Goal: Information Seeking & Learning: Learn about a topic

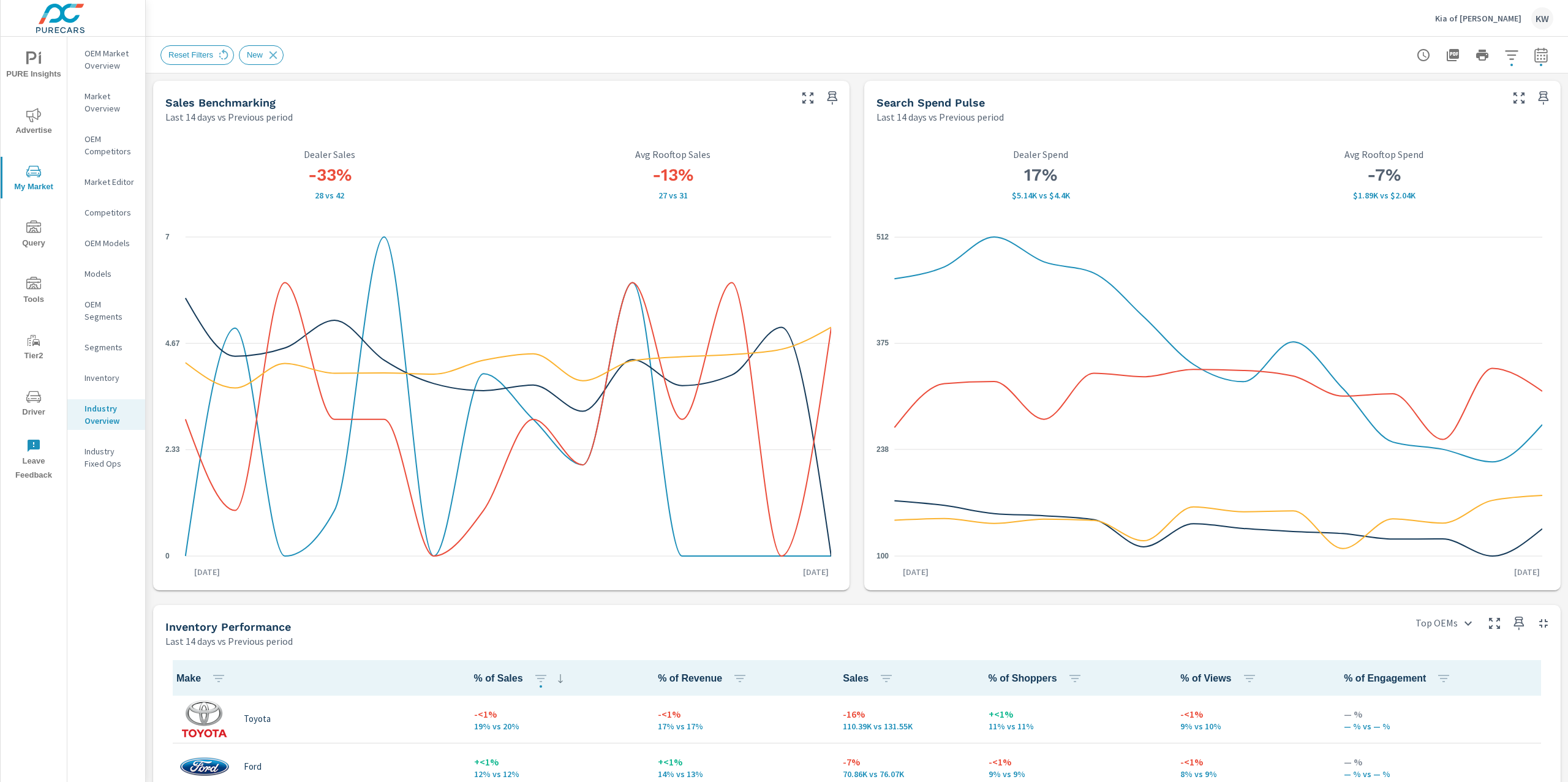
click at [48, 59] on span "PURE Insights" at bounding box center [34, 66] width 59 height 30
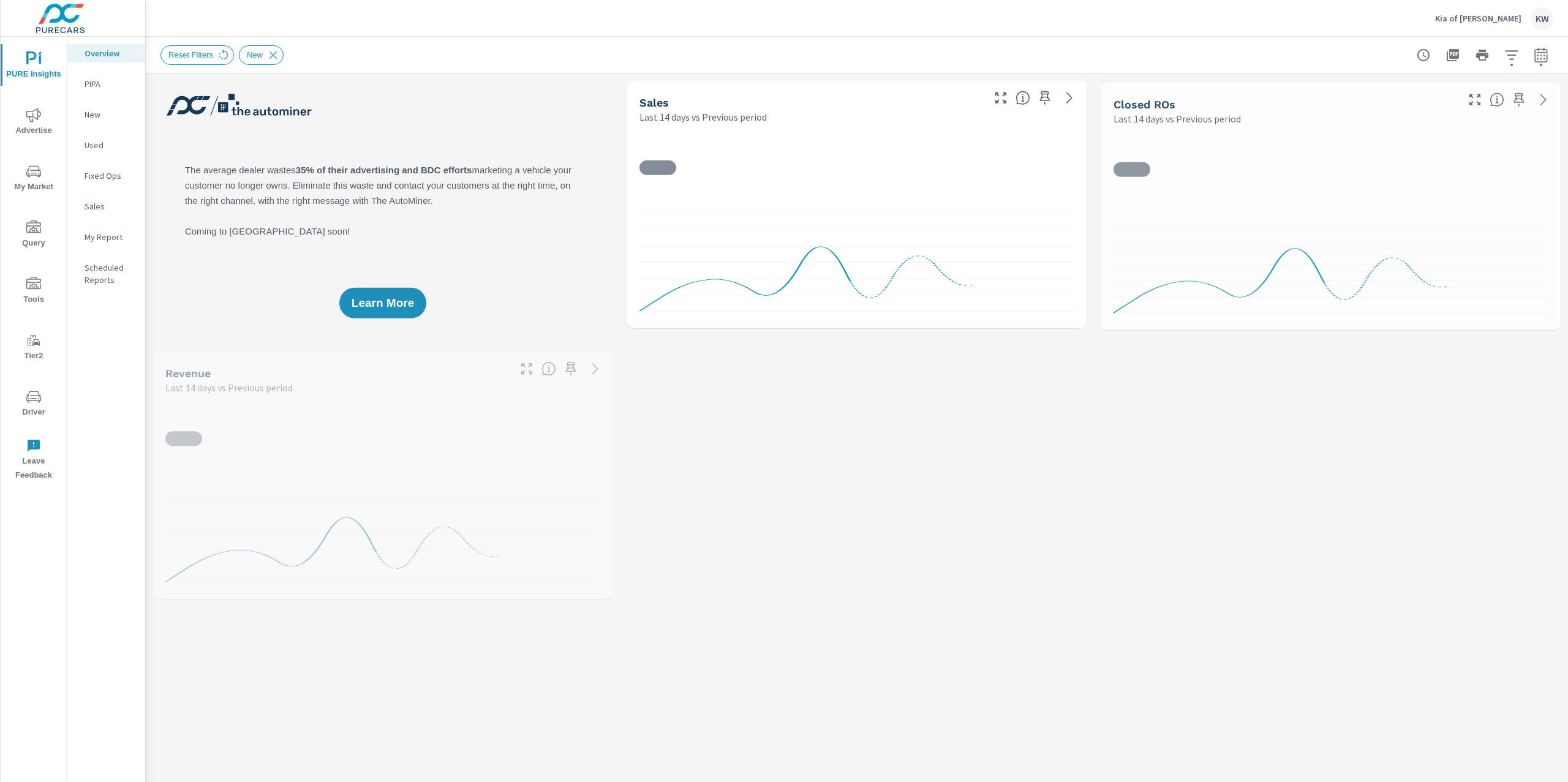
scroll to position [1, 0]
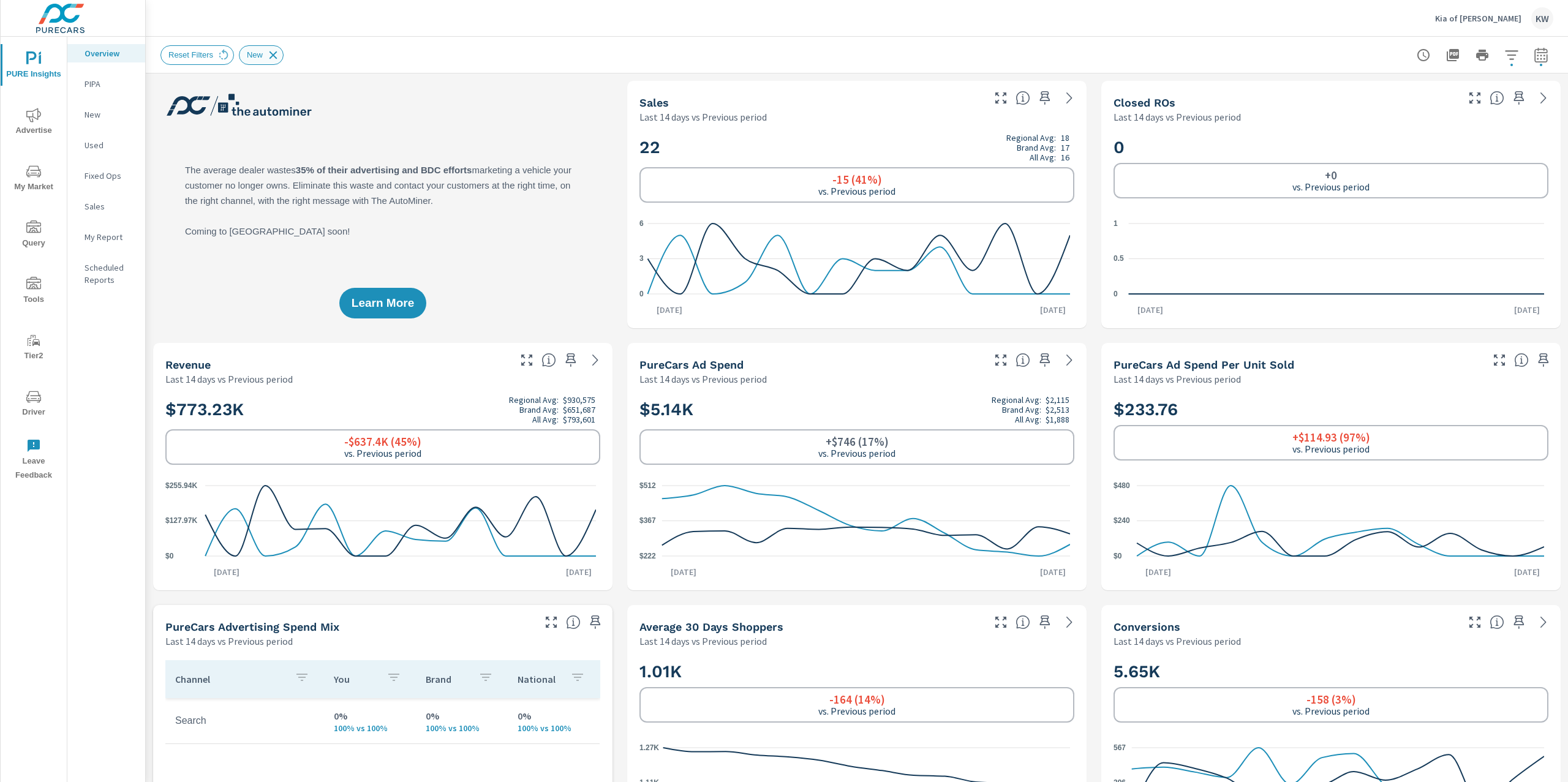
click at [279, 60] on icon at bounding box center [273, 55] width 13 height 13
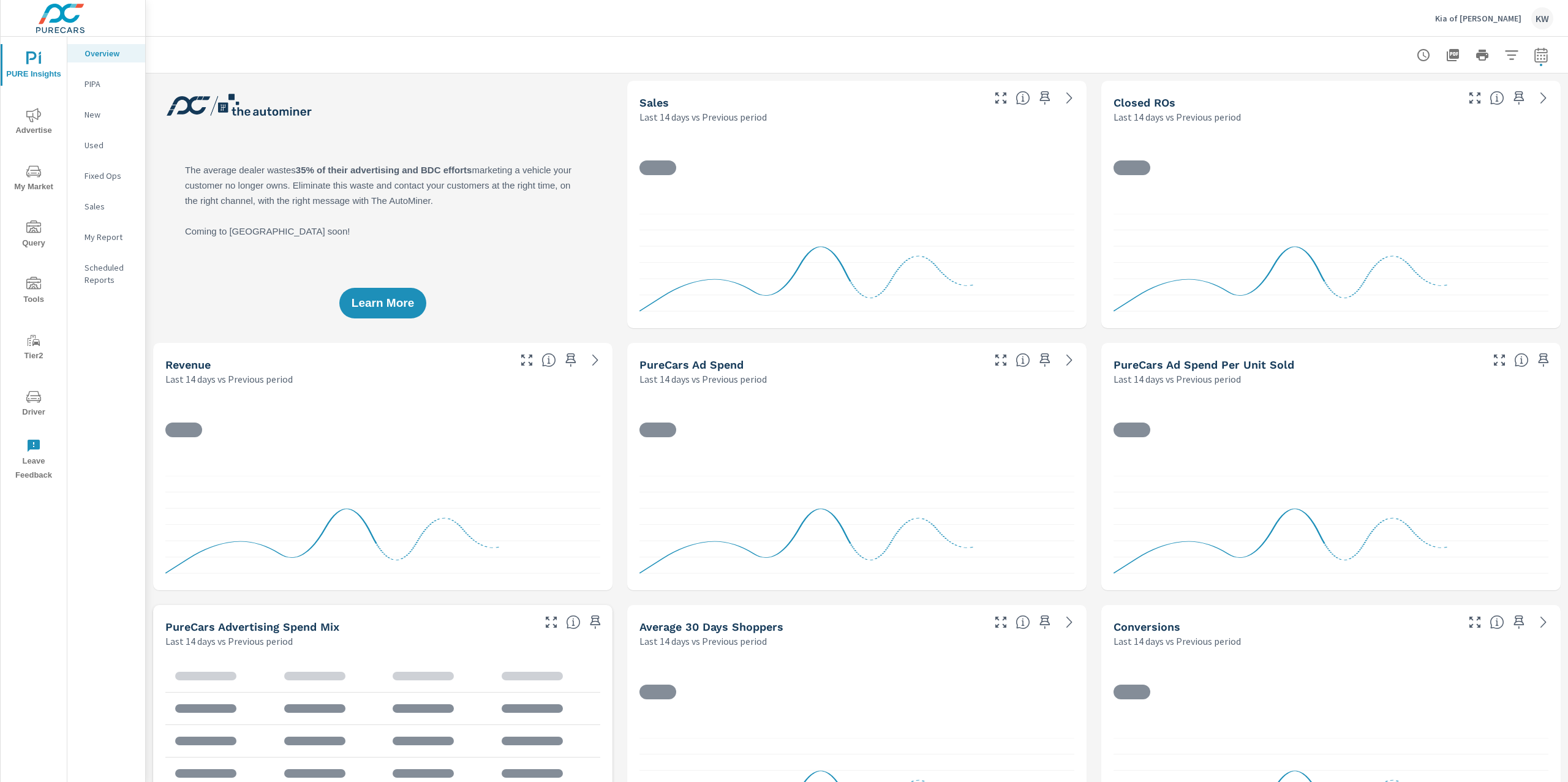
scroll to position [1, 0]
click at [1487, 19] on p "Kia of Daphne" at bounding box center [1478, 18] width 87 height 11
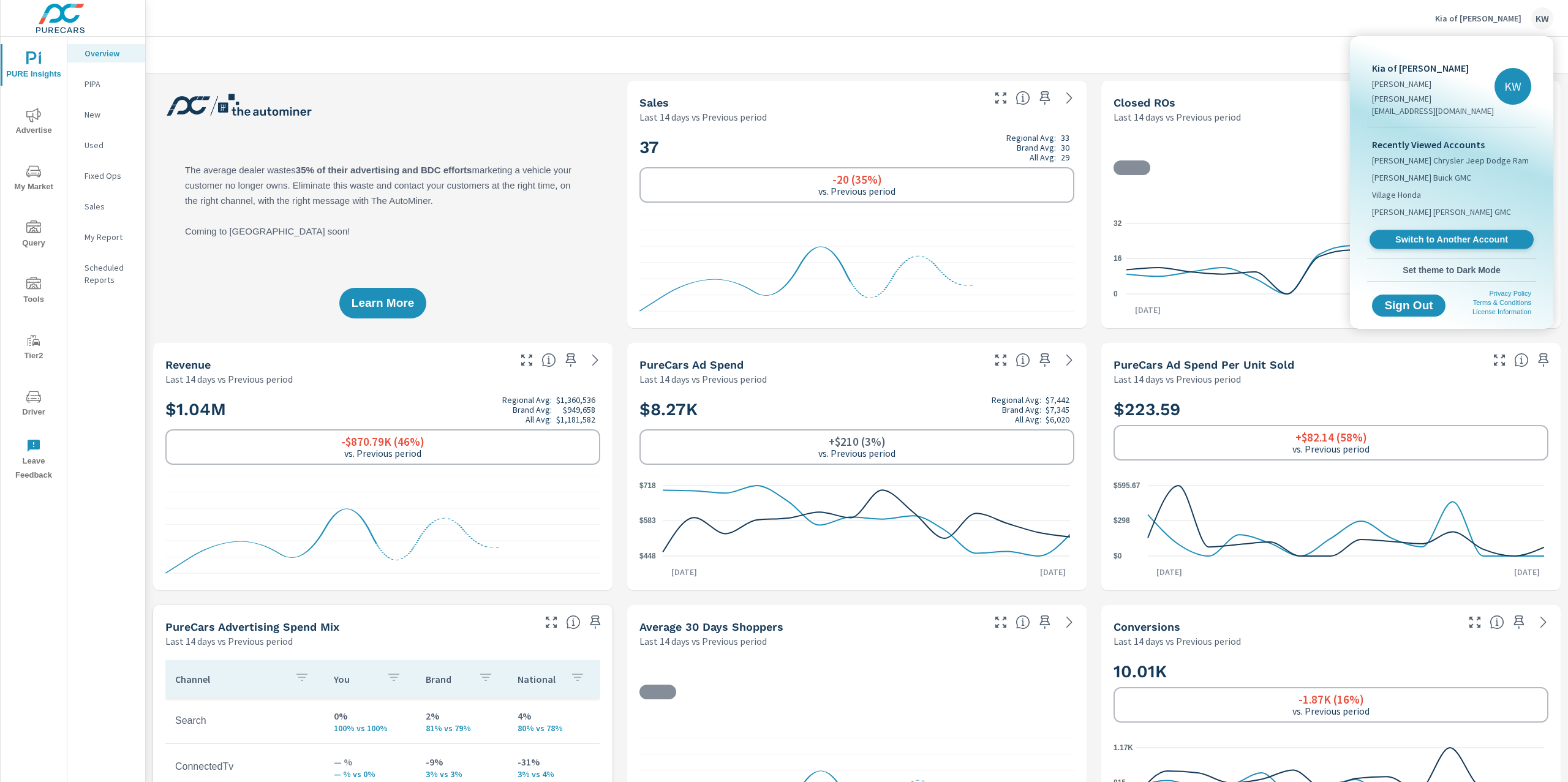
click at [1433, 234] on span "Switch to Another Account" at bounding box center [1452, 239] width 150 height 12
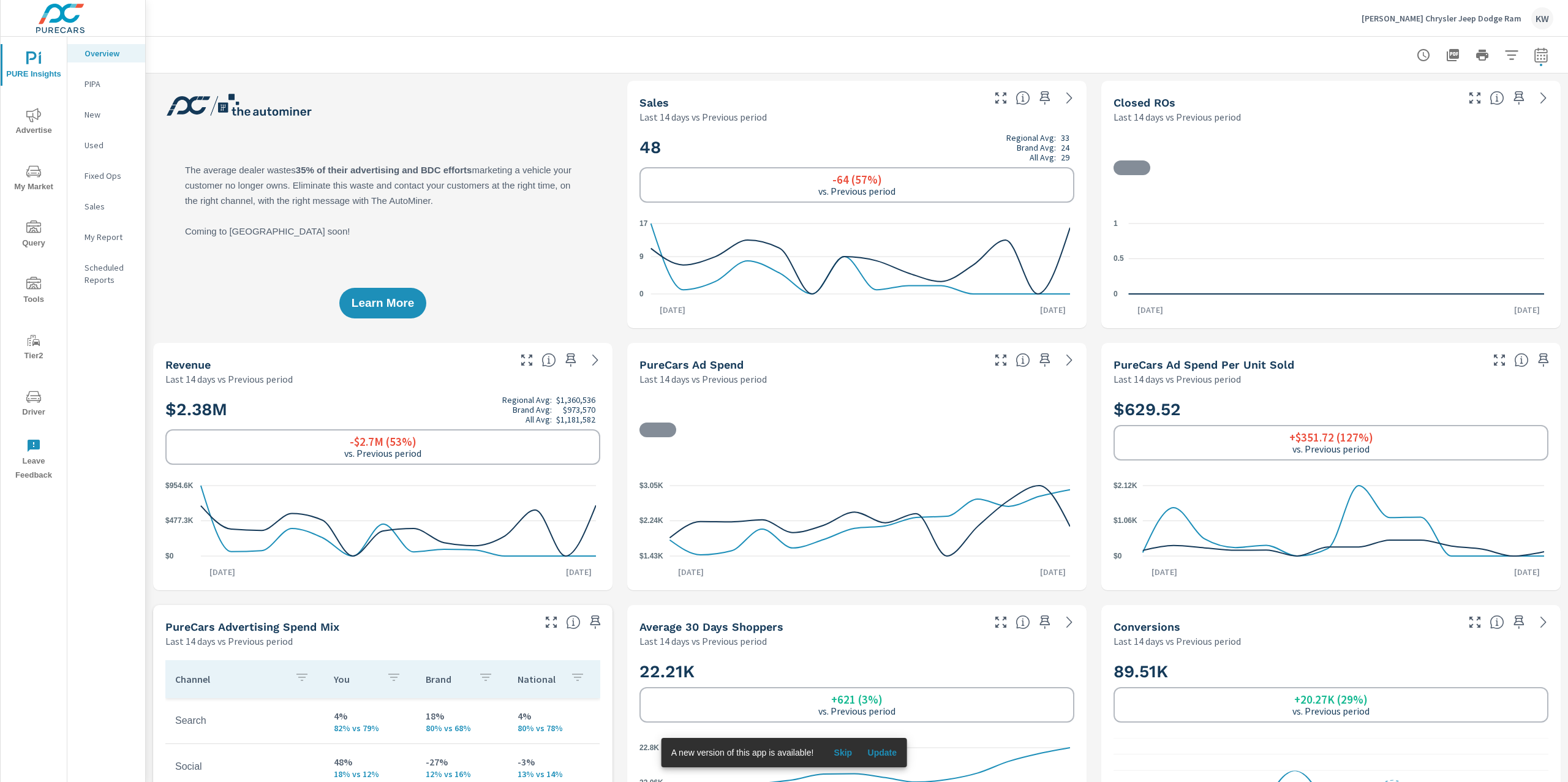
click at [50, 117] on span "Advertise" at bounding box center [34, 123] width 59 height 30
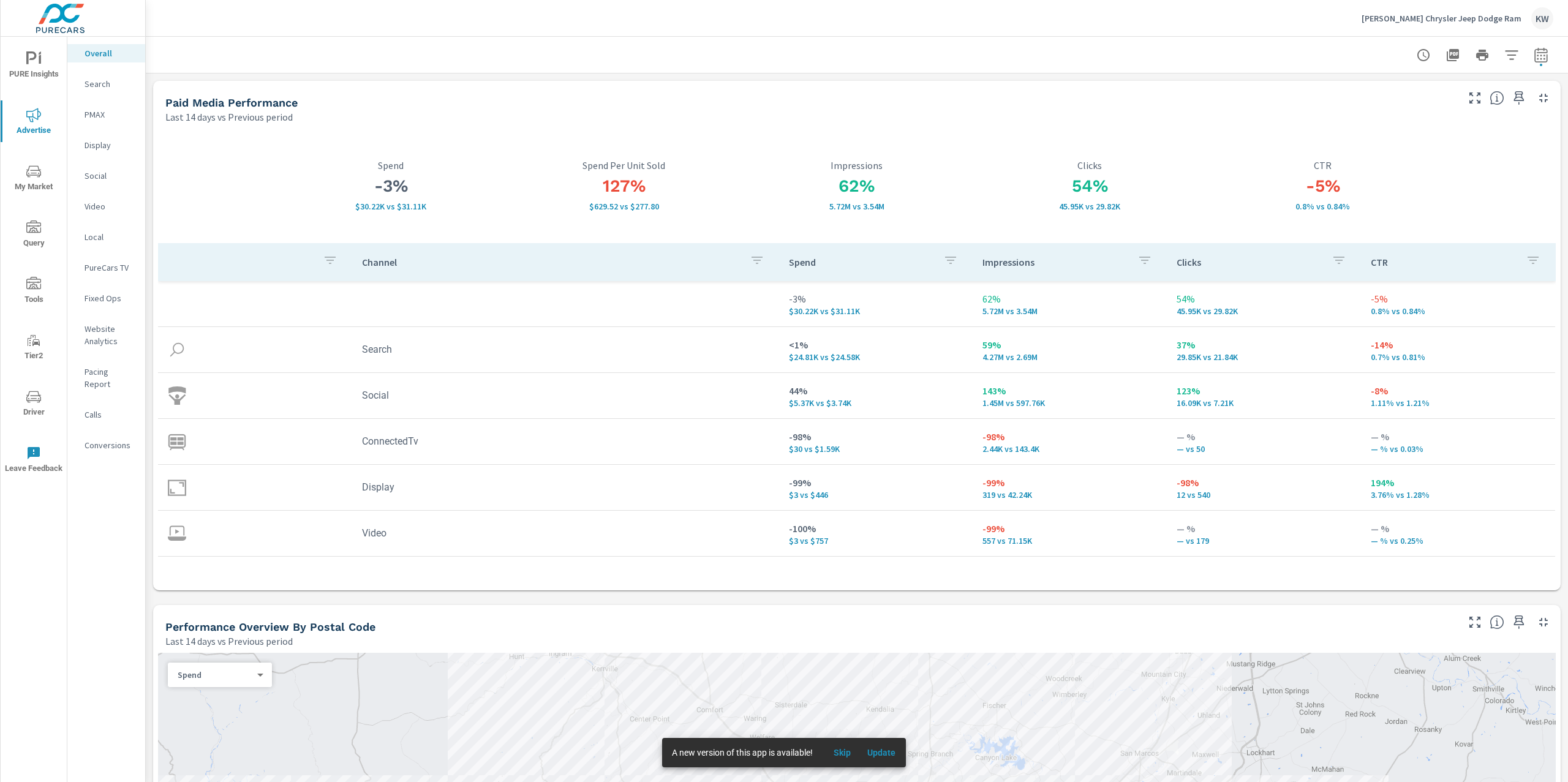
click at [103, 178] on p "Social" at bounding box center [110, 175] width 51 height 12
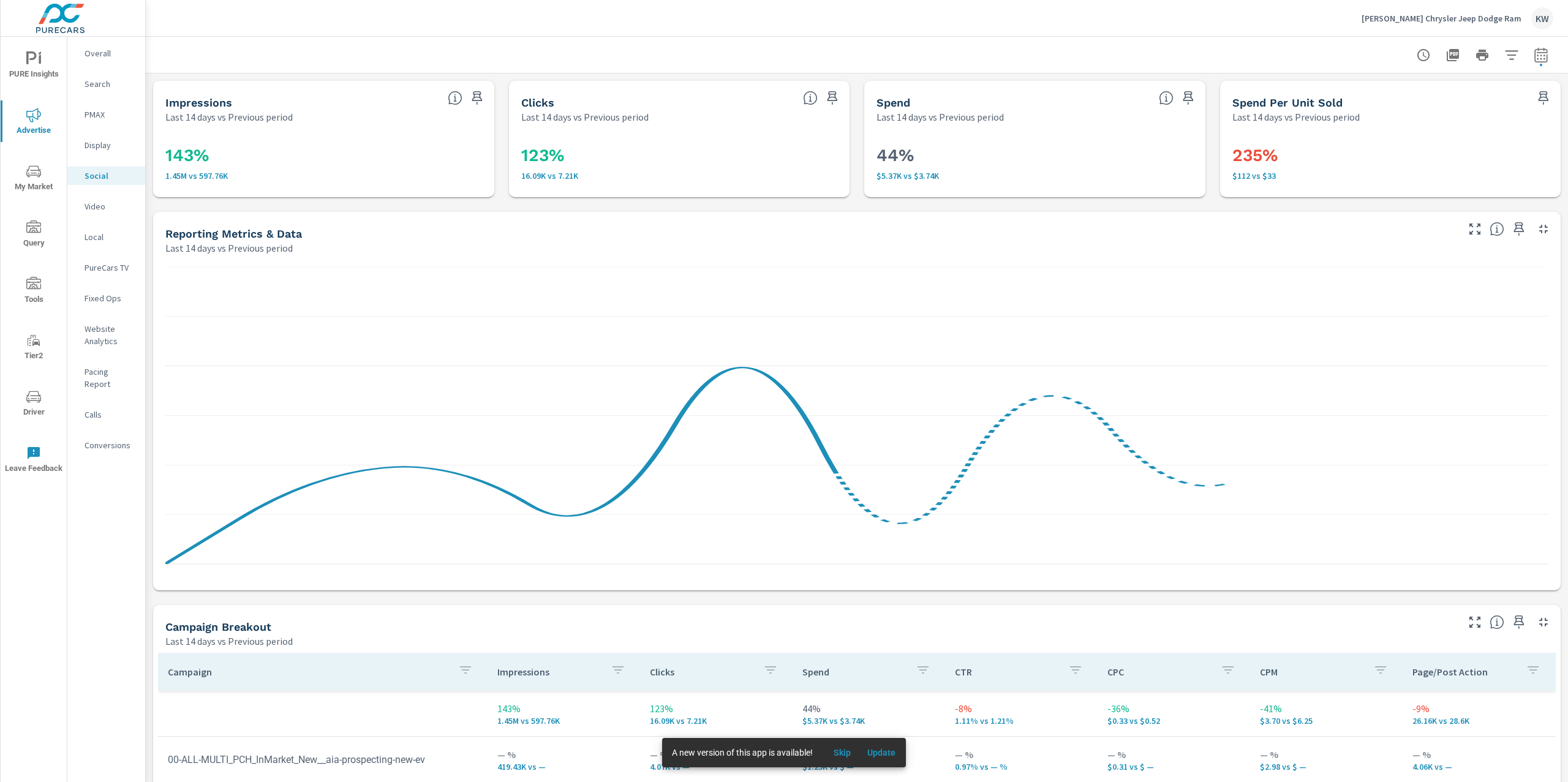
click at [890, 754] on span "Update" at bounding box center [882, 752] width 30 height 11
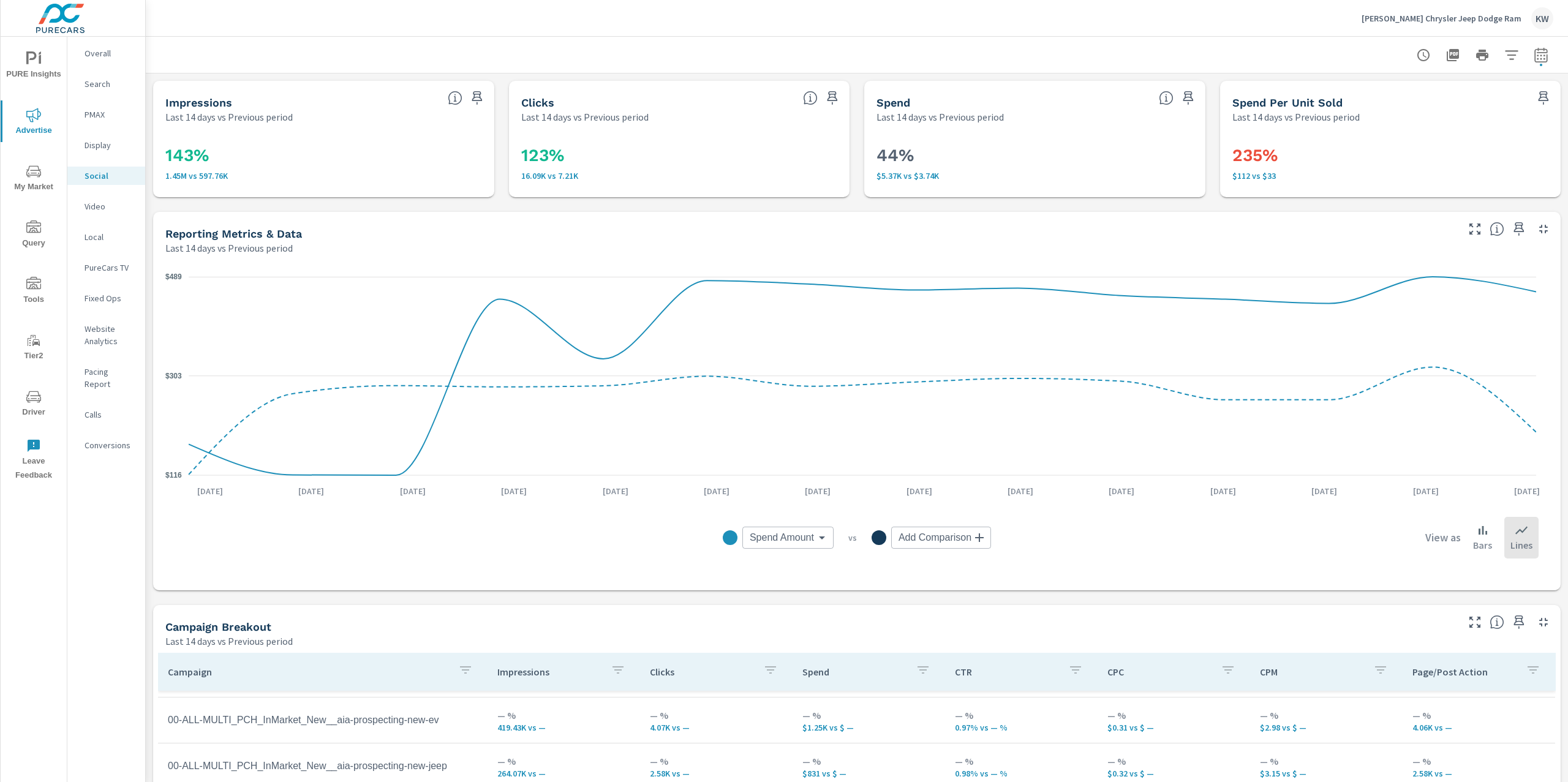
click at [1534, 60] on icon "button" at bounding box center [1541, 55] width 15 height 15
select select "Last 14 days"
select select "Previous period"
click at [1519, 162] on button "button" at bounding box center [1511, 159] width 20 height 20
click at [1402, 175] on span "Apply" at bounding box center [1404, 173] width 50 height 12
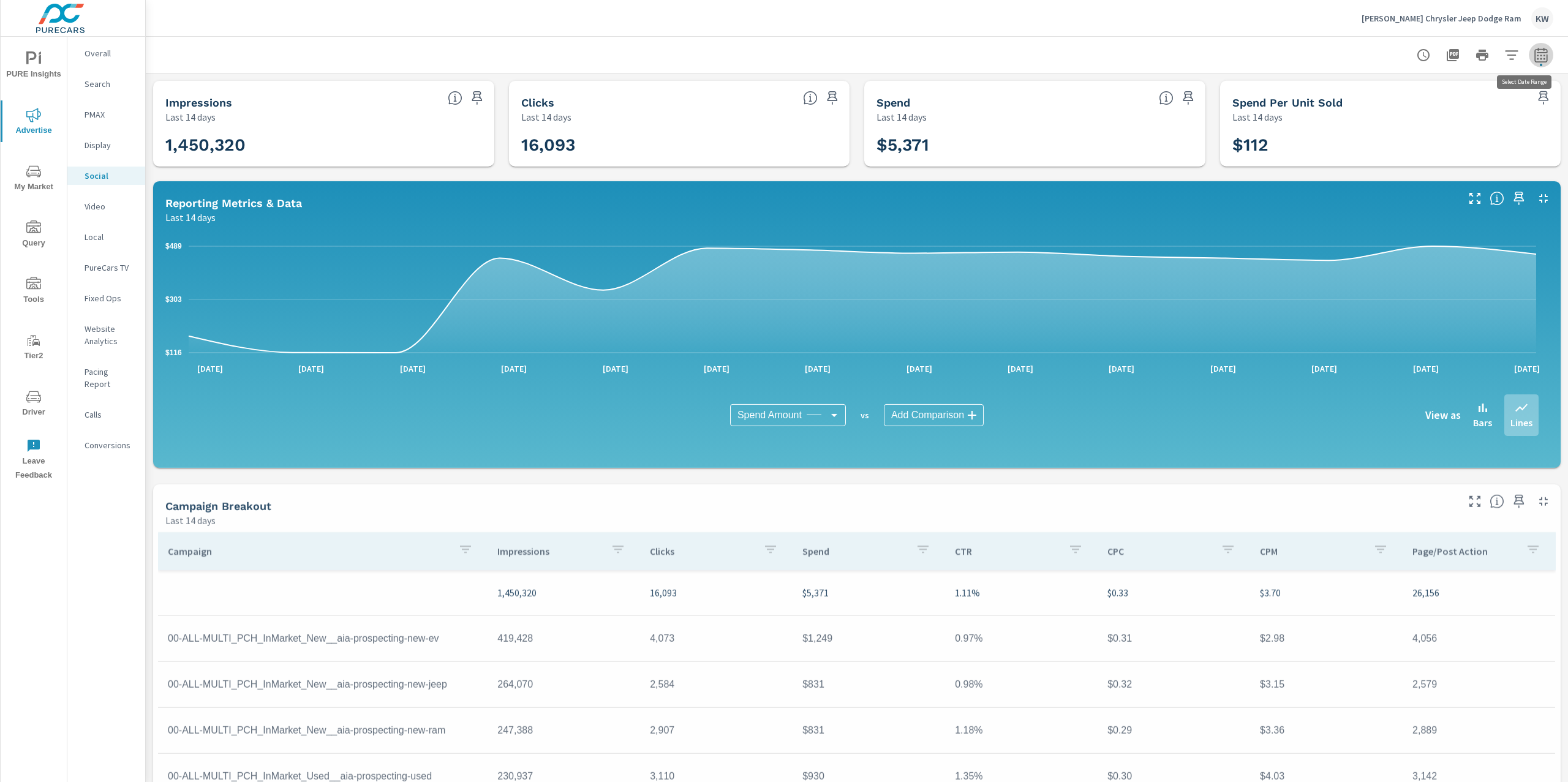
click at [1532, 62] on button "button" at bounding box center [1541, 55] width 24 height 24
click at [1447, 110] on select "Custom Yesterday Last week Last 7 days Last 14 days Last 30 days Last 45 days L…" at bounding box center [1431, 106] width 123 height 24
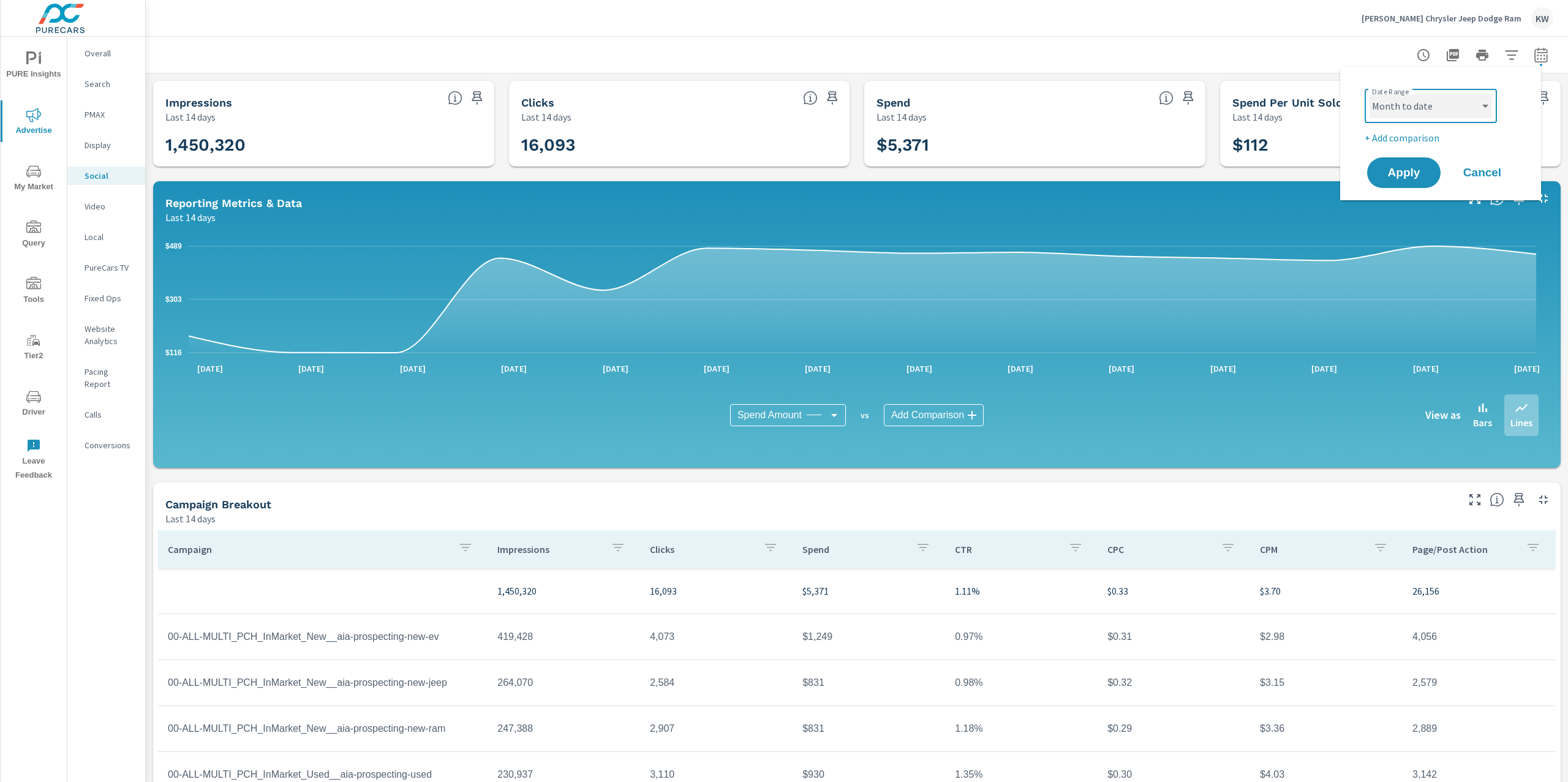
click at [1370, 94] on select "Custom Yesterday Last week Last 7 days Last 14 days Last 30 days Last 45 days L…" at bounding box center [1431, 106] width 123 height 24
select select "Month to date"
click at [1402, 178] on span "Apply" at bounding box center [1404, 173] width 50 height 12
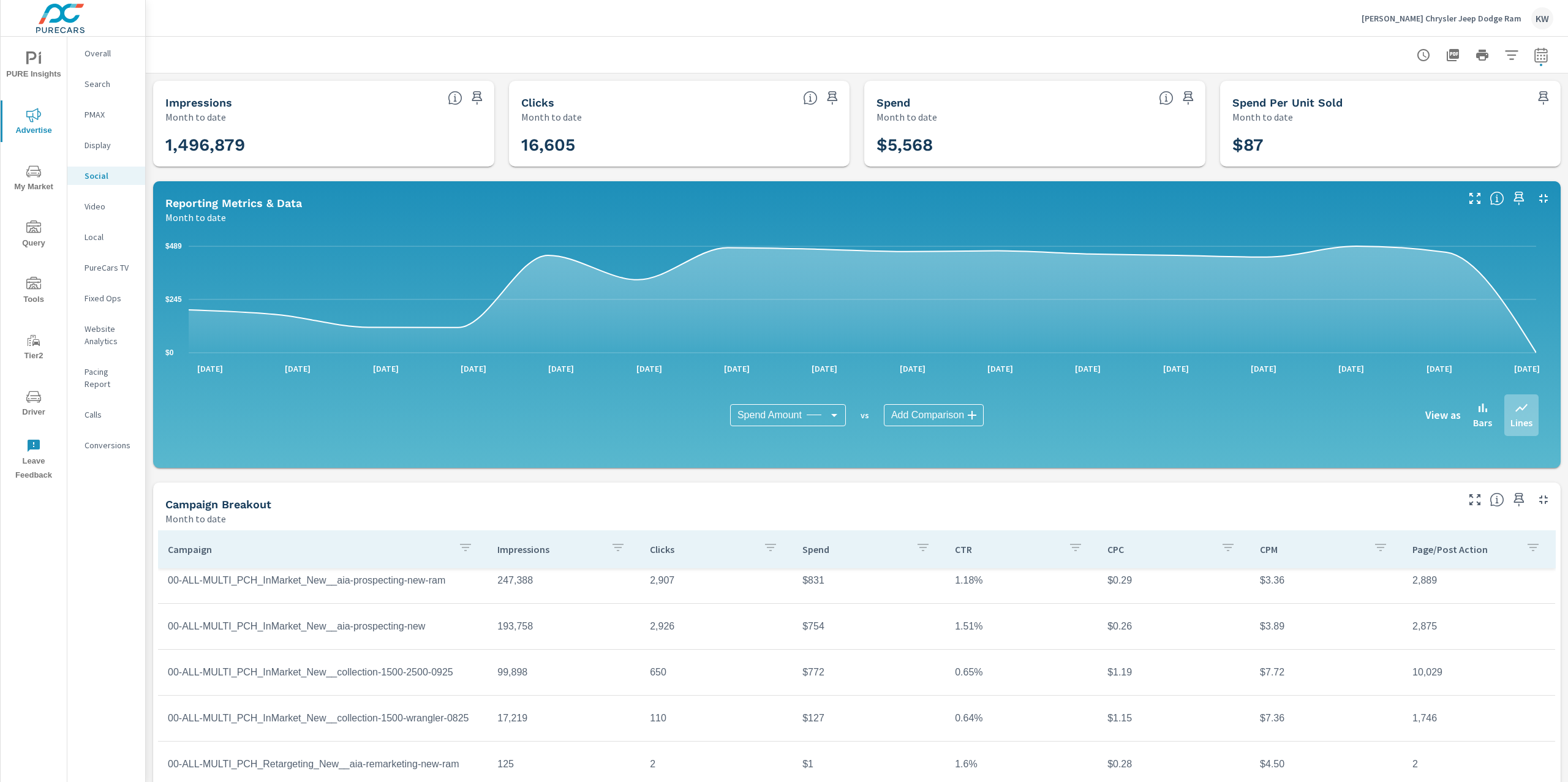
scroll to position [209, 0]
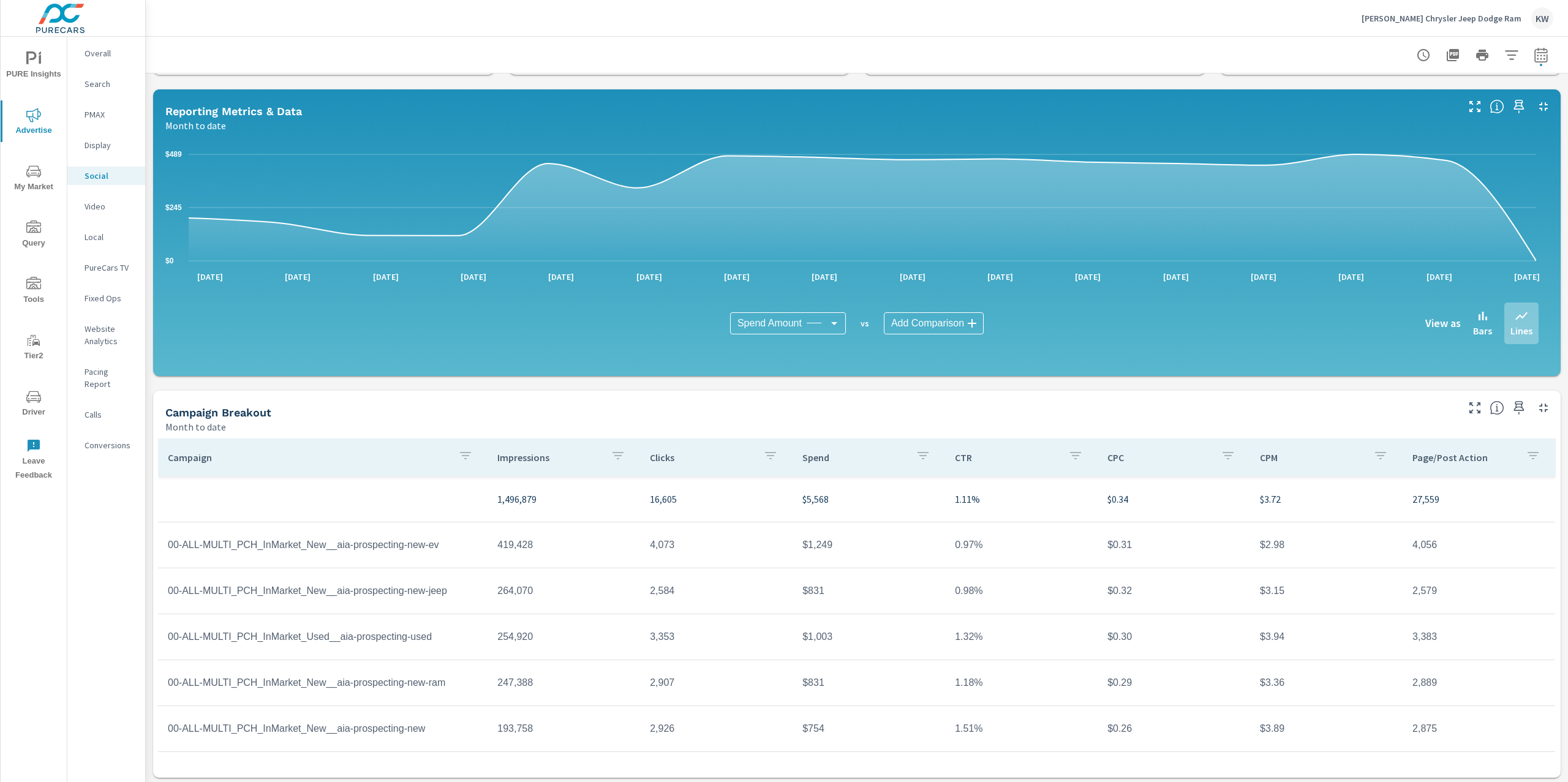
scroll to position [94, 0]
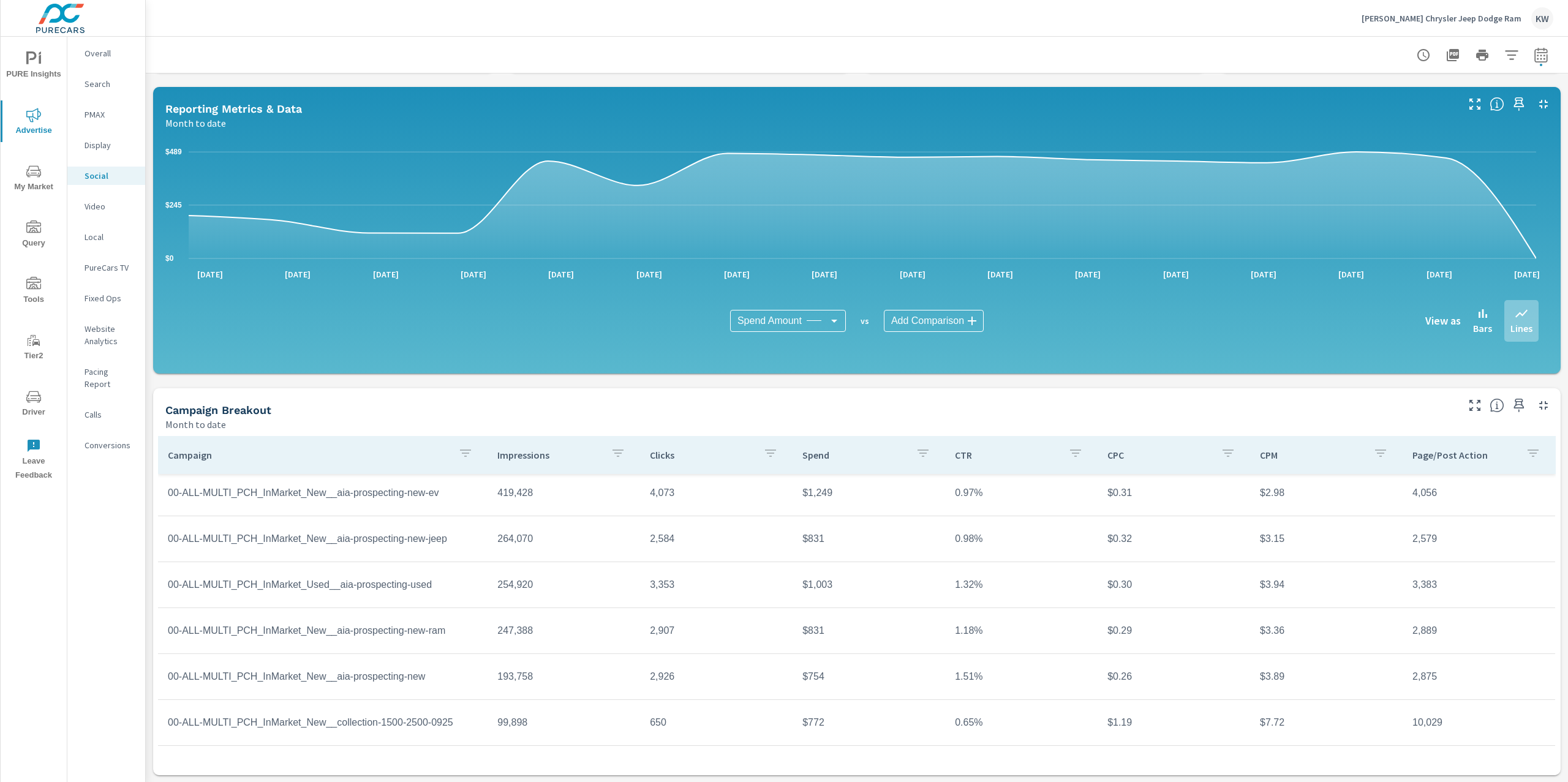
scroll to position [67, 0]
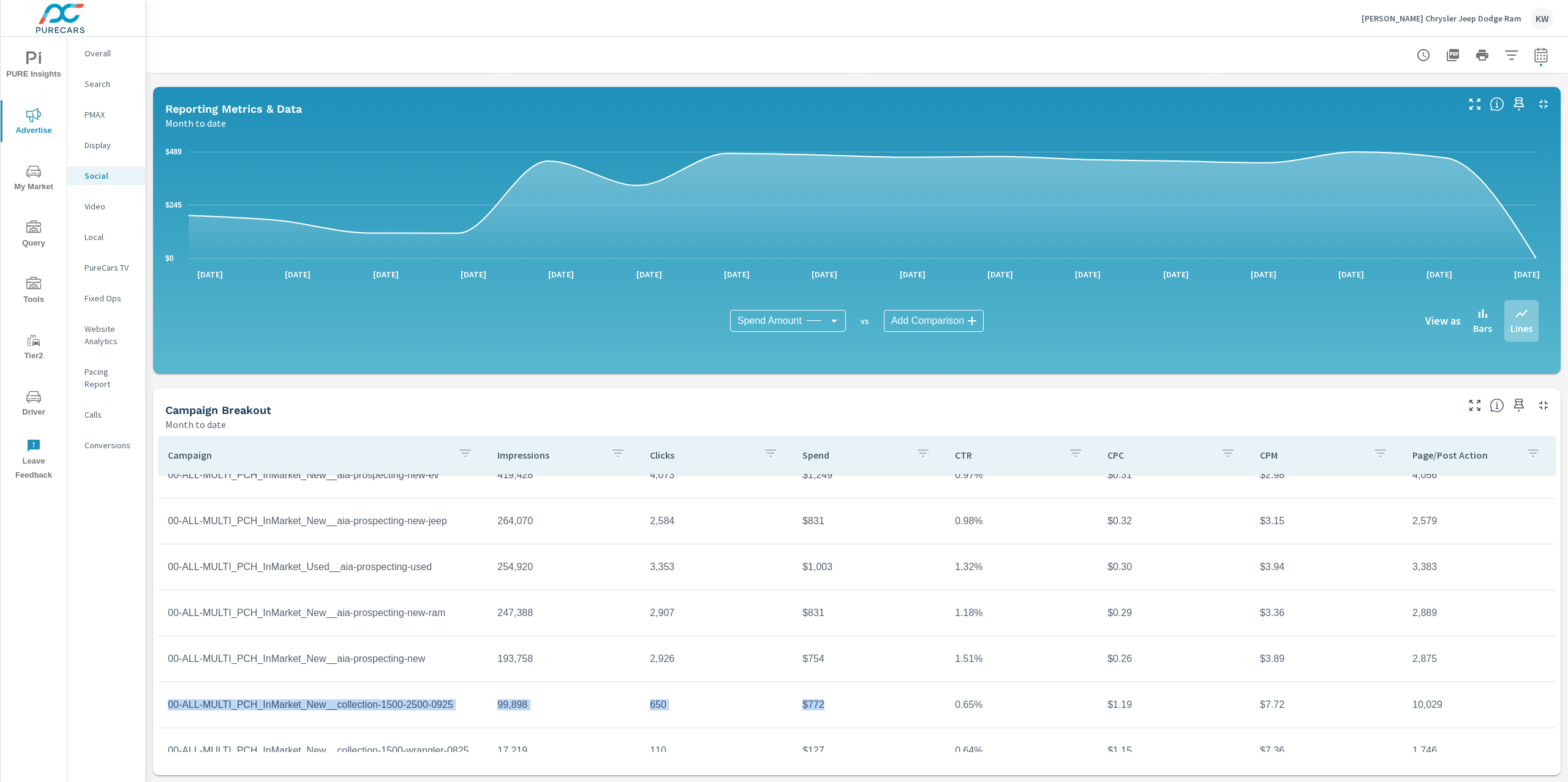
drag, startPoint x: 164, startPoint y: 703, endPoint x: 882, endPoint y: 703, distance: 718.0
click at [882, 703] on tr "00-ALL-MULTI_PCH_InMarket_New__collection-1500-2500-0925 99,898 650 $772 0.65% …" at bounding box center [857, 706] width 1397 height 46
click at [44, 65] on span "PURE Insights" at bounding box center [34, 66] width 59 height 30
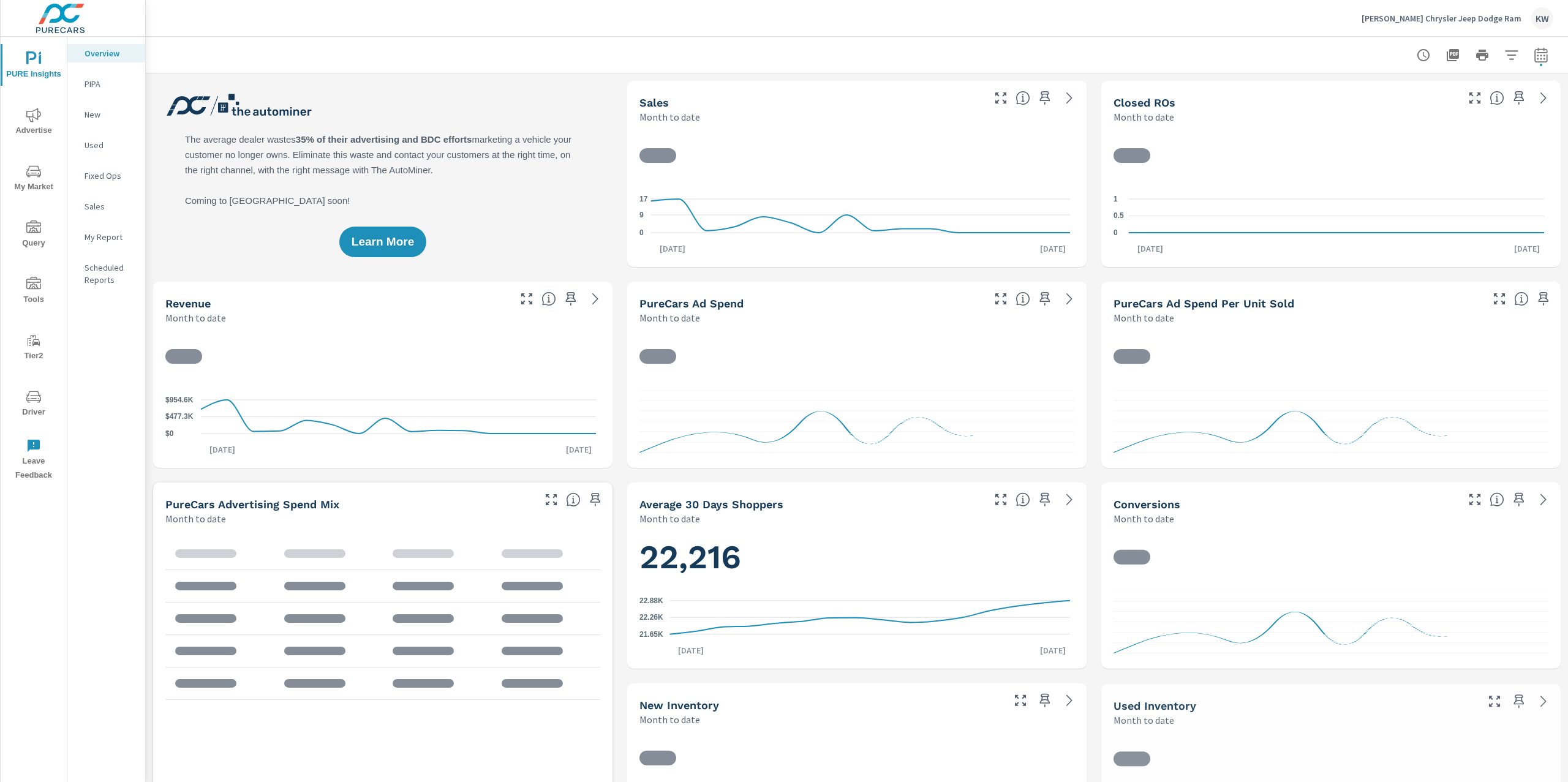
click at [40, 172] on icon "nav menu" at bounding box center [33, 171] width 15 height 15
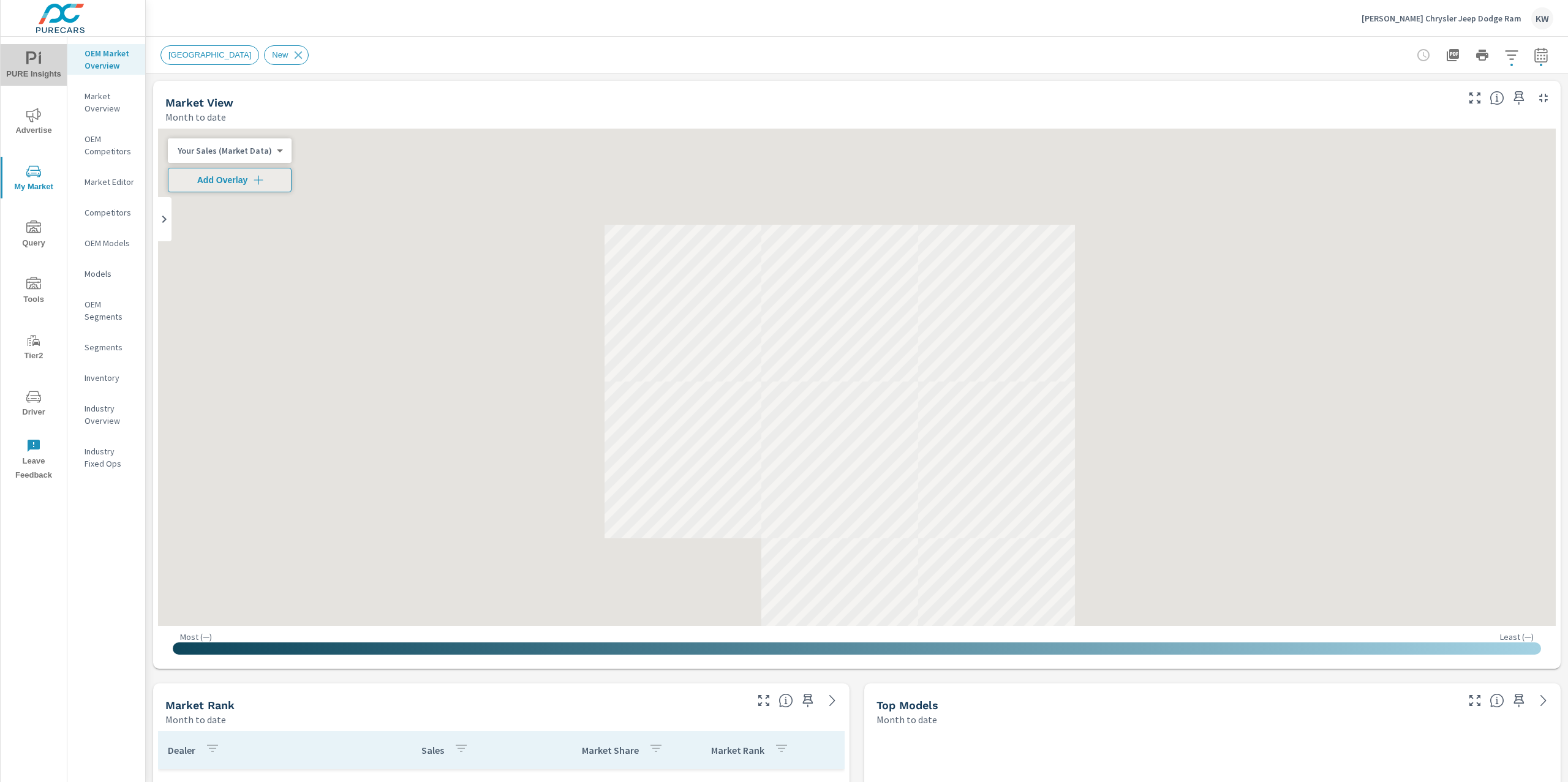
click at [31, 52] on icon "nav menu" at bounding box center [31, 58] width 10 height 13
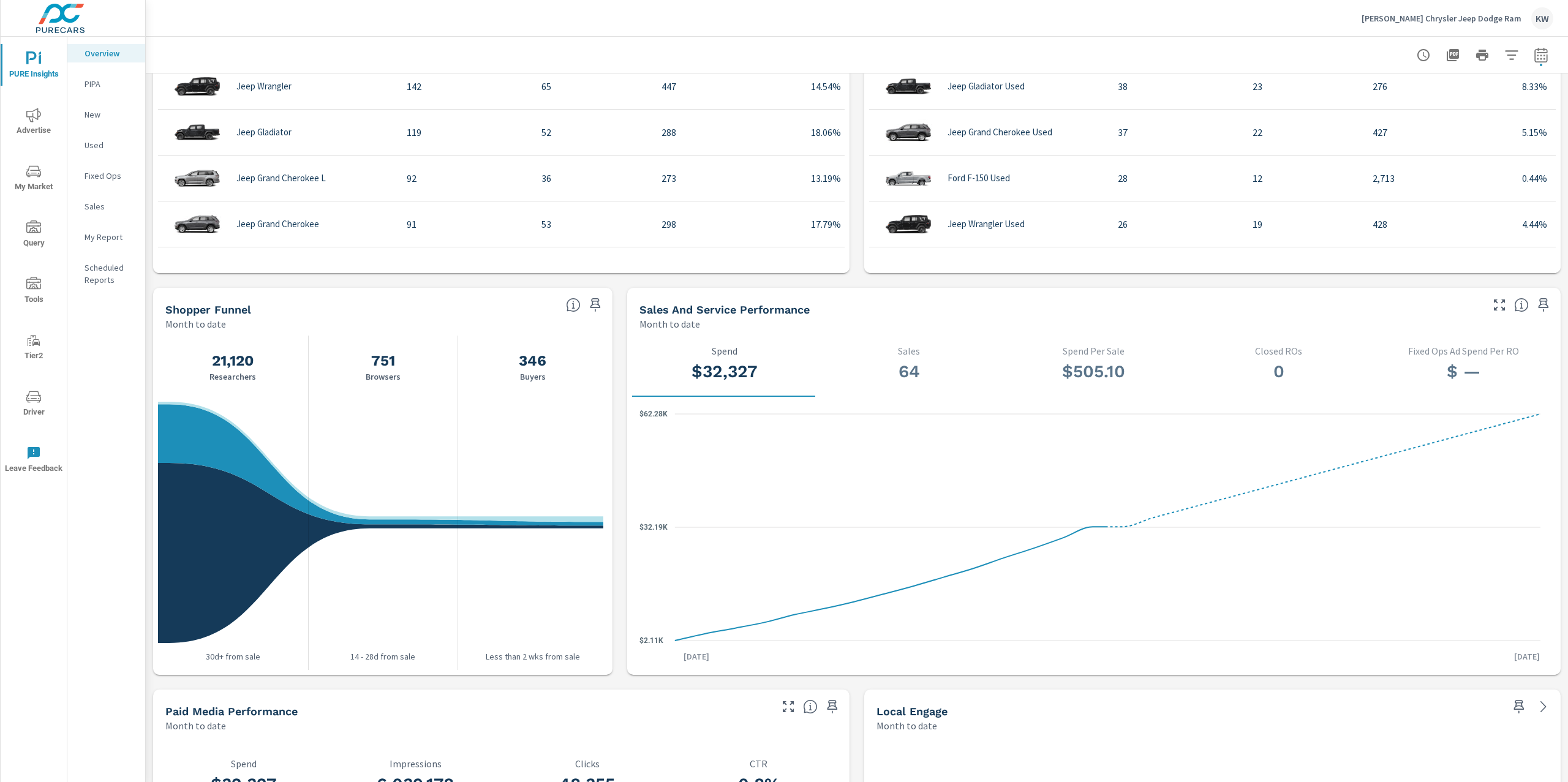
scroll to position [1002, 0]
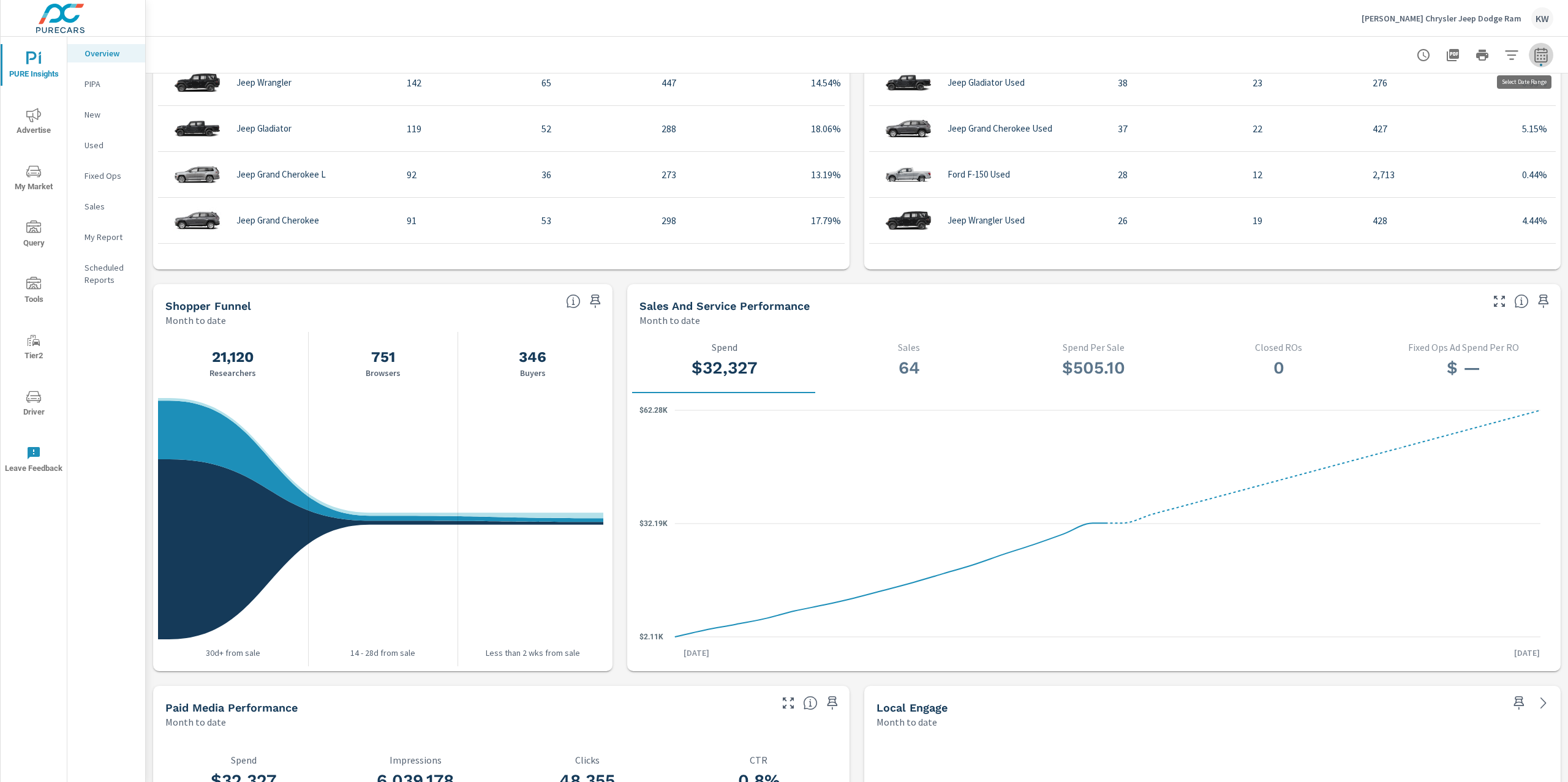
click at [1534, 60] on icon "button" at bounding box center [1541, 55] width 15 height 15
select select "Month to date"
click at [1486, 103] on select "Custom [DATE] Last week Last 7 days Last 14 days Last 30 days Last 45 days Last…" at bounding box center [1431, 106] width 123 height 24
click at [1397, 134] on p "+ Add comparison" at bounding box center [1443, 137] width 157 height 15
select select "Previous period"
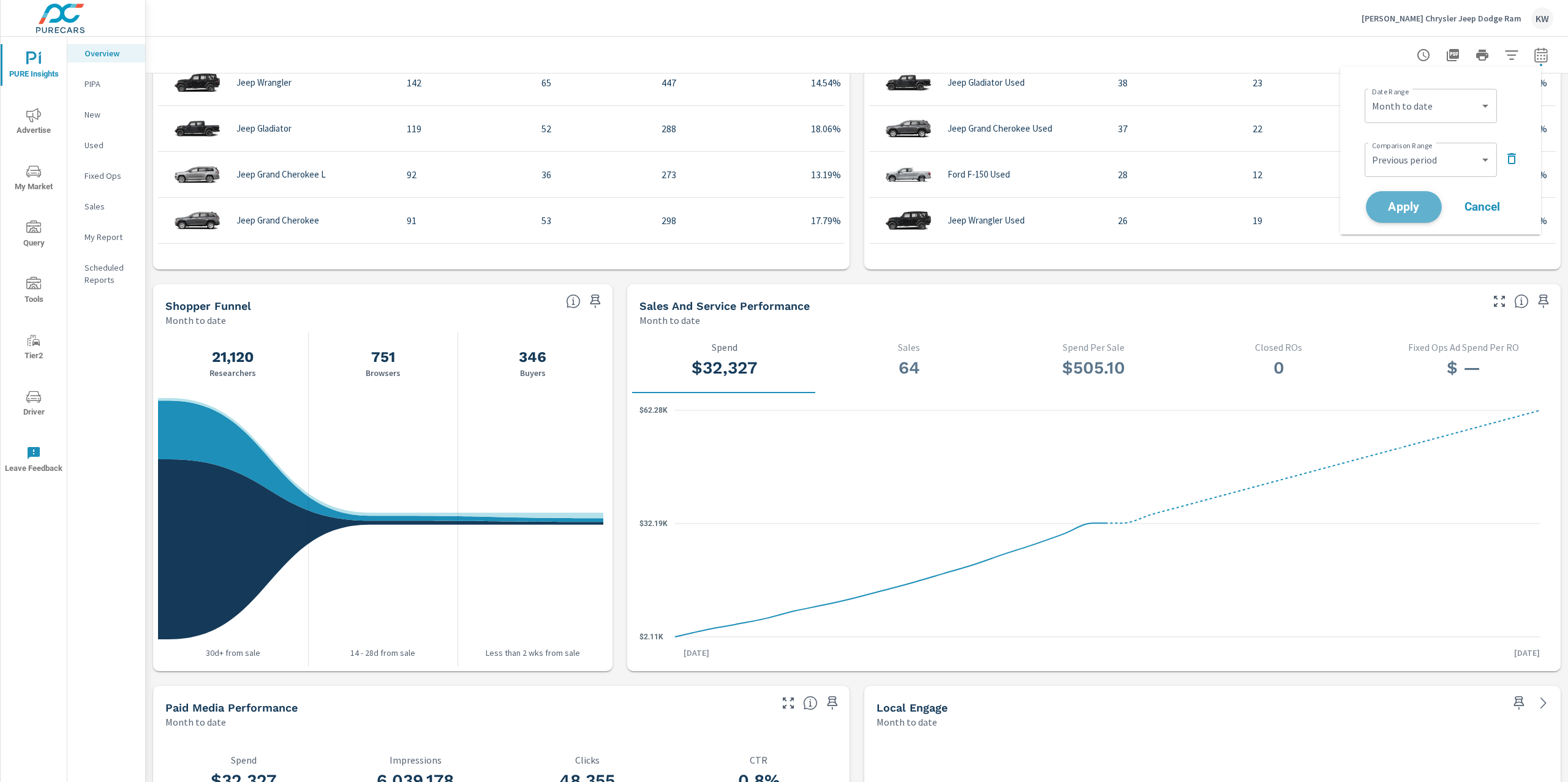
click at [1409, 202] on span "Apply" at bounding box center [1404, 207] width 50 height 12
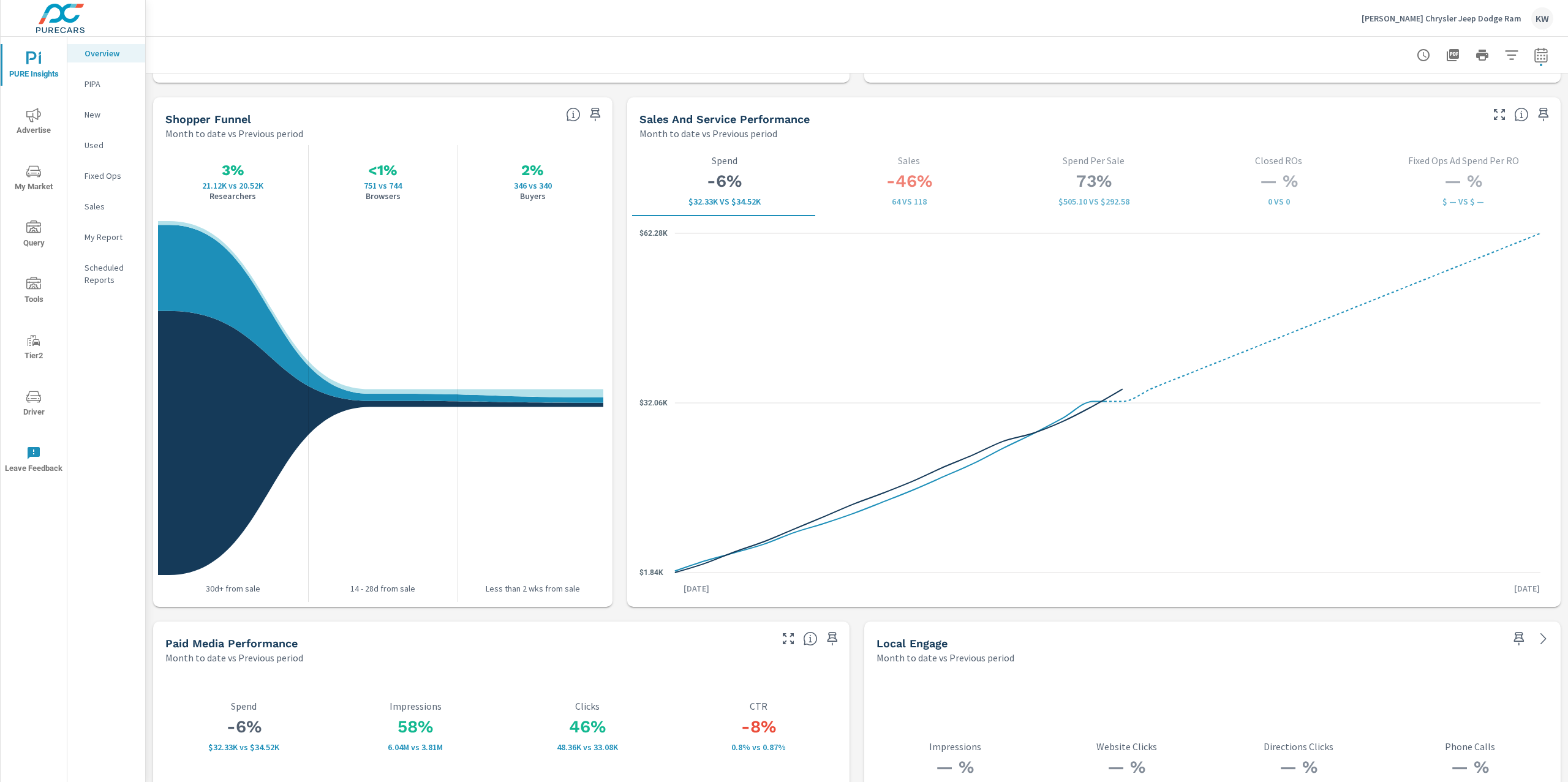
scroll to position [1558, 0]
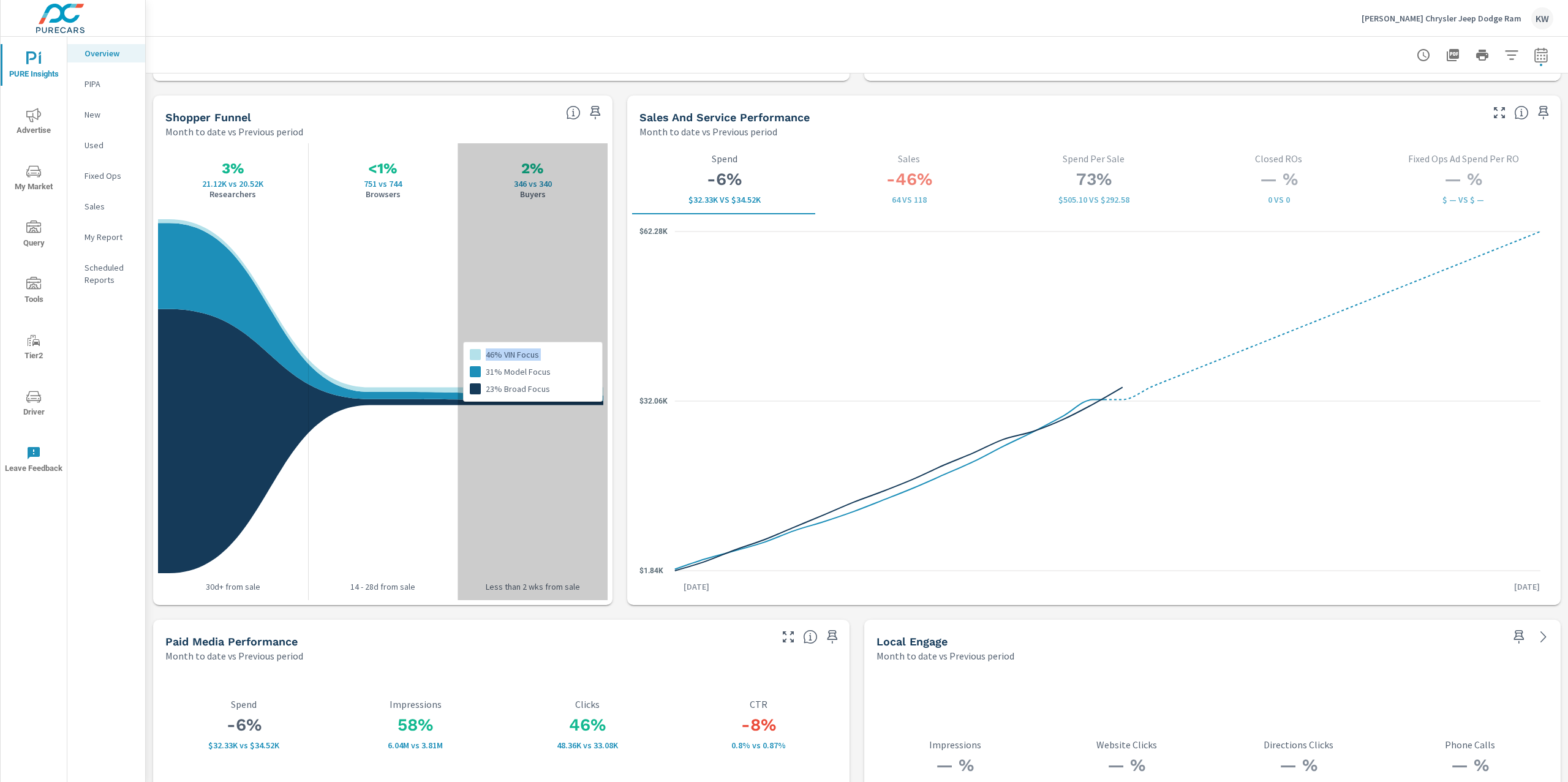
drag, startPoint x: 485, startPoint y: 353, endPoint x: 561, endPoint y: 353, distance: 76.0
click at [561, 353] on div "46% VIN Focus 31% Model Focus 23% Broad Focus" at bounding box center [520, 374] width 100 height 51
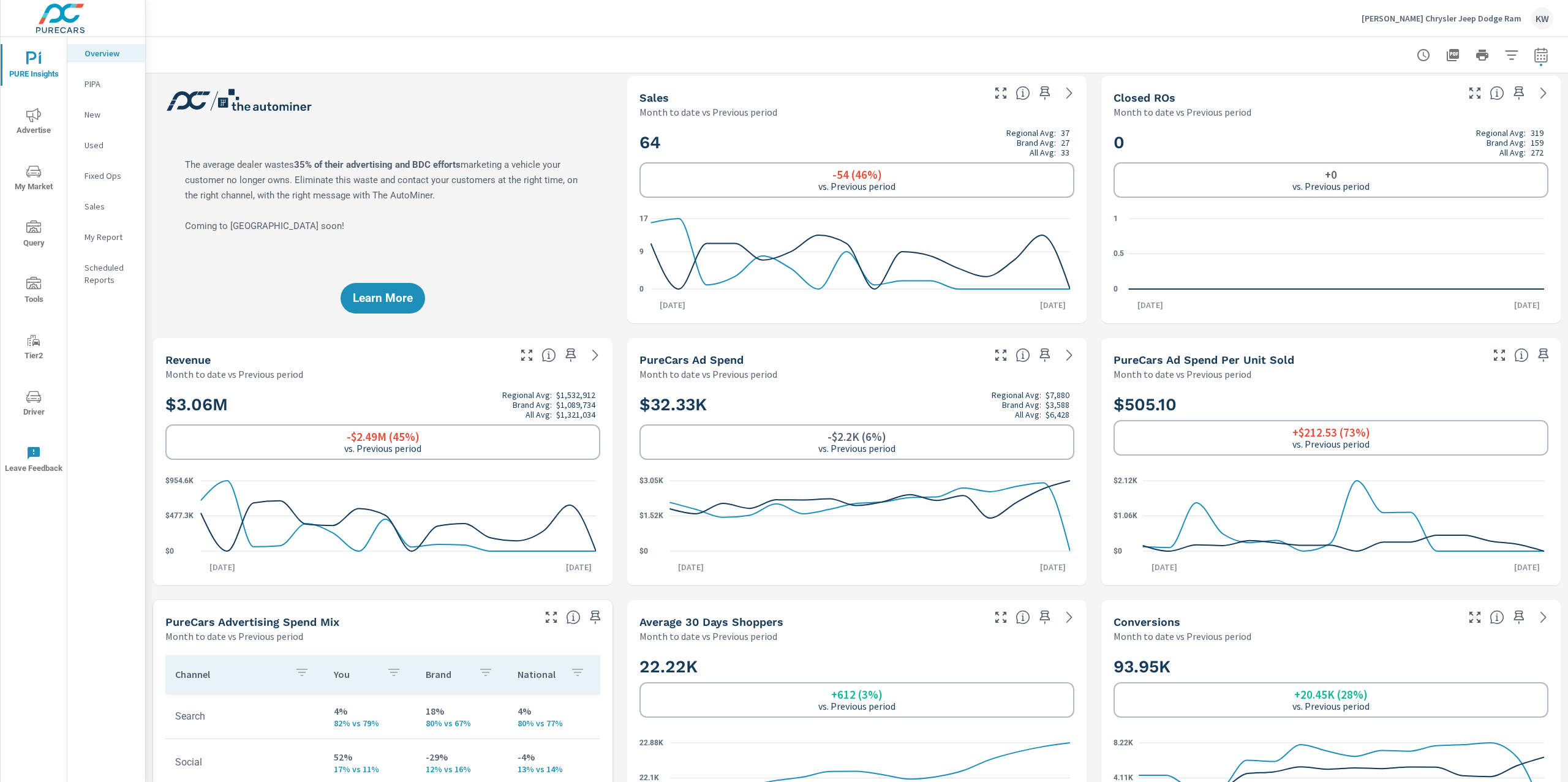
scroll to position [0, 0]
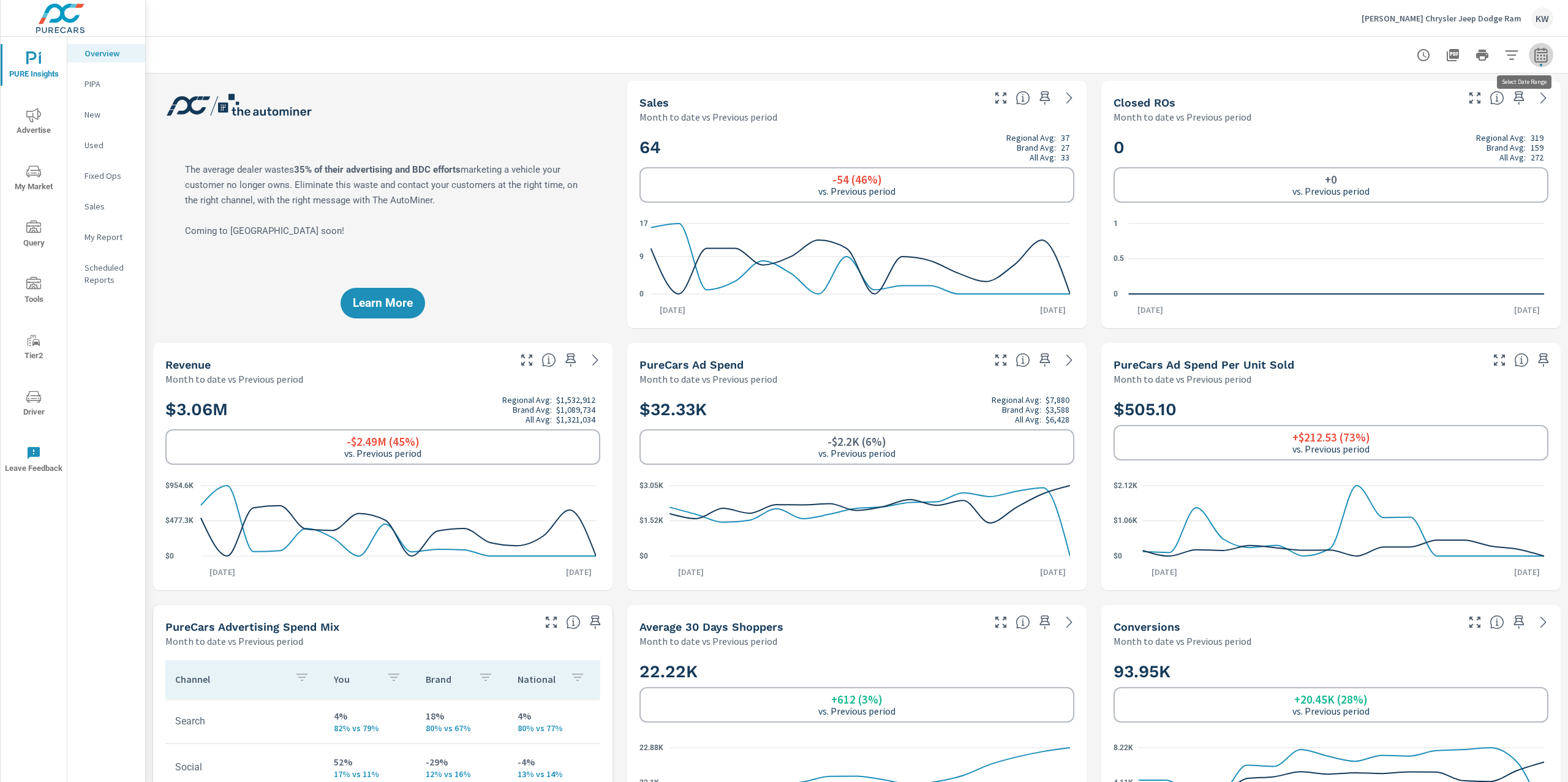
click at [1529, 64] on button "button" at bounding box center [1541, 55] width 24 height 24
select select "Month to date"
select select "Previous period"
drag, startPoint x: 1508, startPoint y: 164, endPoint x: 1513, endPoint y: 117, distance: 47.3
click at [1509, 162] on icon "button" at bounding box center [1511, 159] width 15 height 15
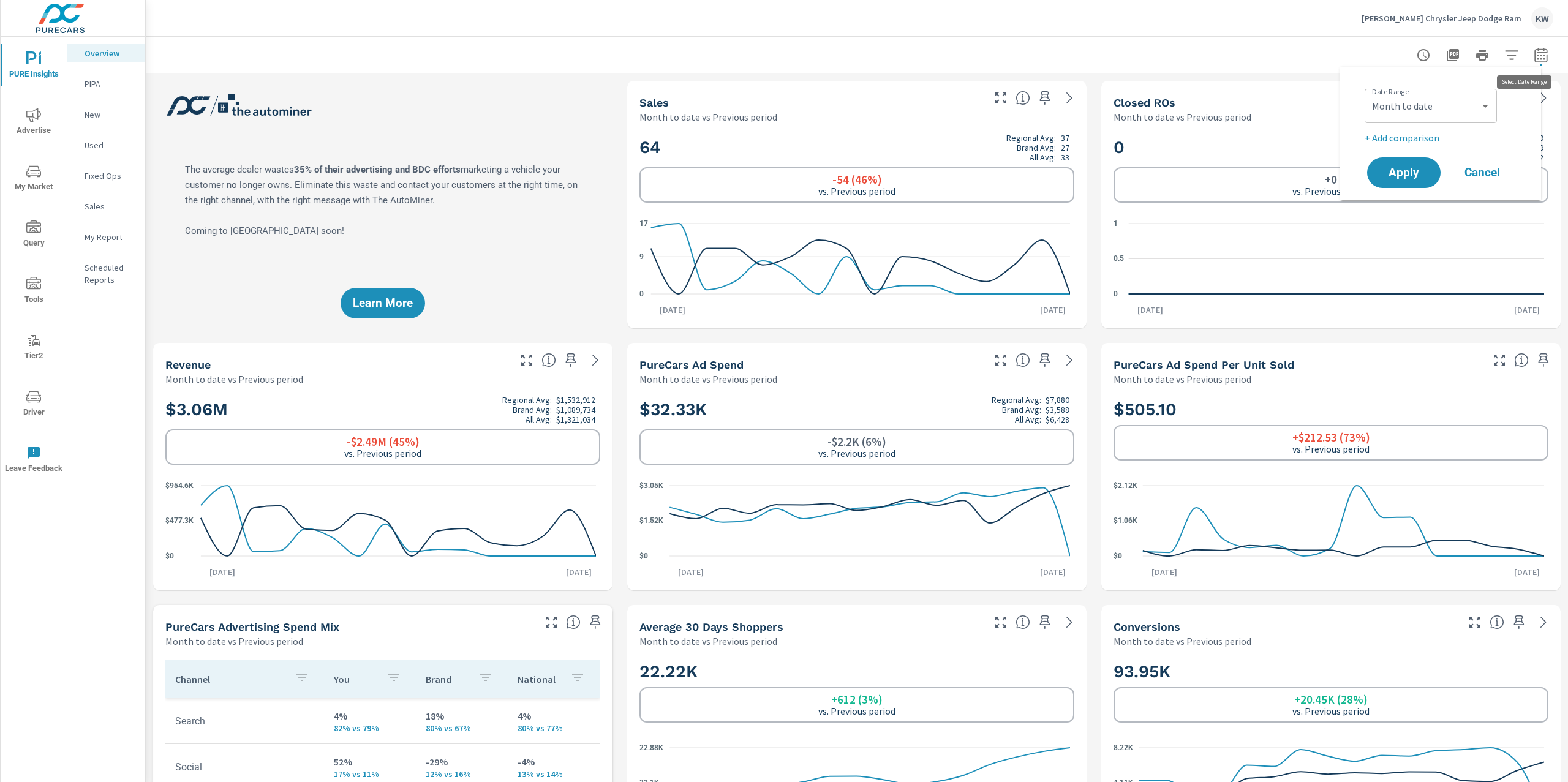
click at [1537, 58] on icon "button" at bounding box center [1541, 57] width 8 height 5
click at [1538, 56] on button "button" at bounding box center [1541, 55] width 24 height 24
select select "Month to date"
select select "Previous period"
click at [1445, 114] on select "Custom [DATE] Last week Last 7 days Last 14 days Last 30 days Last 45 days Last…" at bounding box center [1431, 106] width 123 height 24
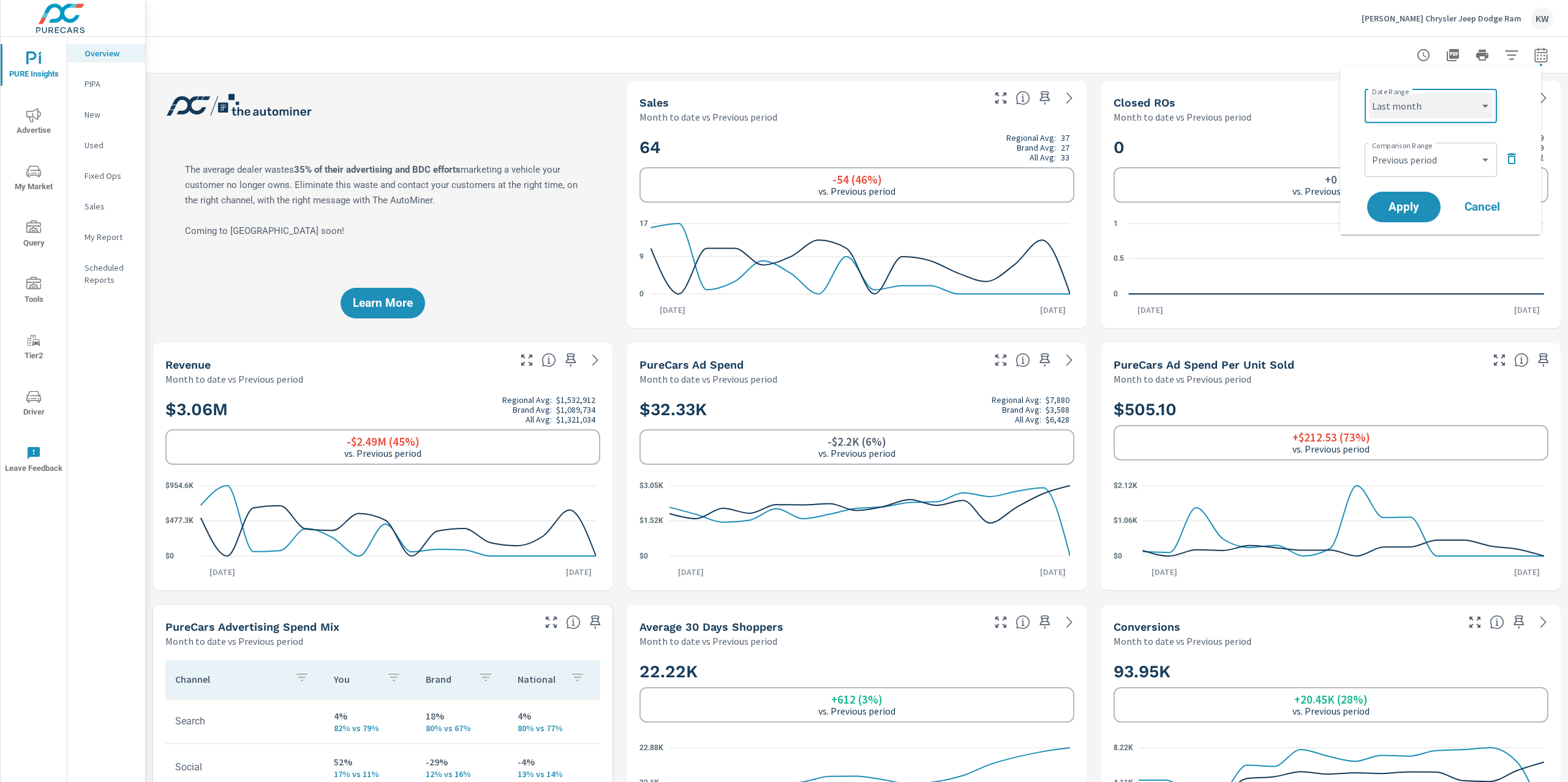
click at [1370, 94] on select "Custom [DATE] Last week Last 7 days Last 14 days Last 30 days Last 45 days Last…" at bounding box center [1431, 106] width 123 height 24
select select "Last month"
click at [1510, 161] on icon "button" at bounding box center [1511, 159] width 15 height 15
click at [1418, 167] on span "Apply" at bounding box center [1404, 173] width 50 height 12
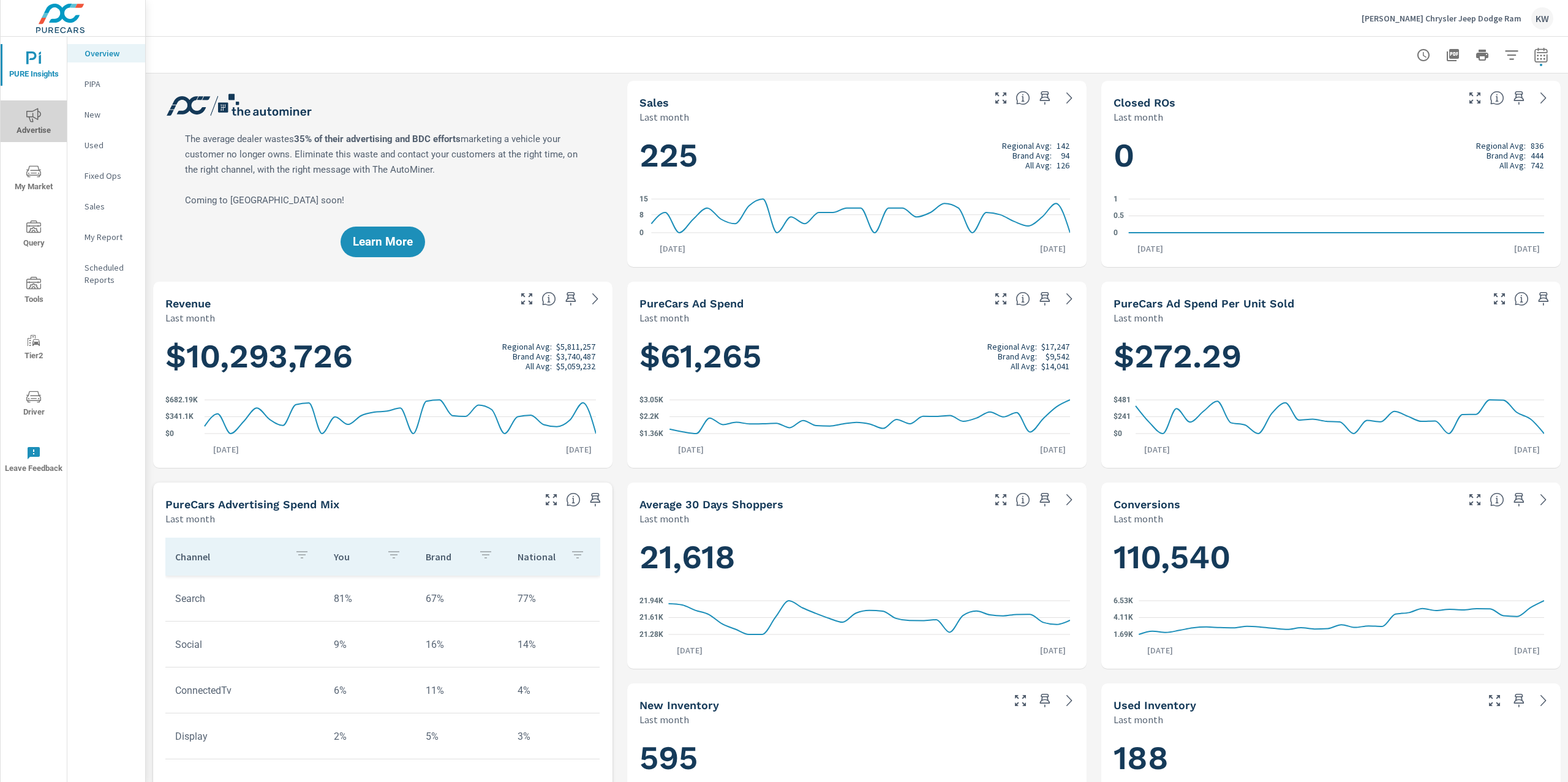
click at [42, 119] on span "Advertise" at bounding box center [34, 123] width 59 height 30
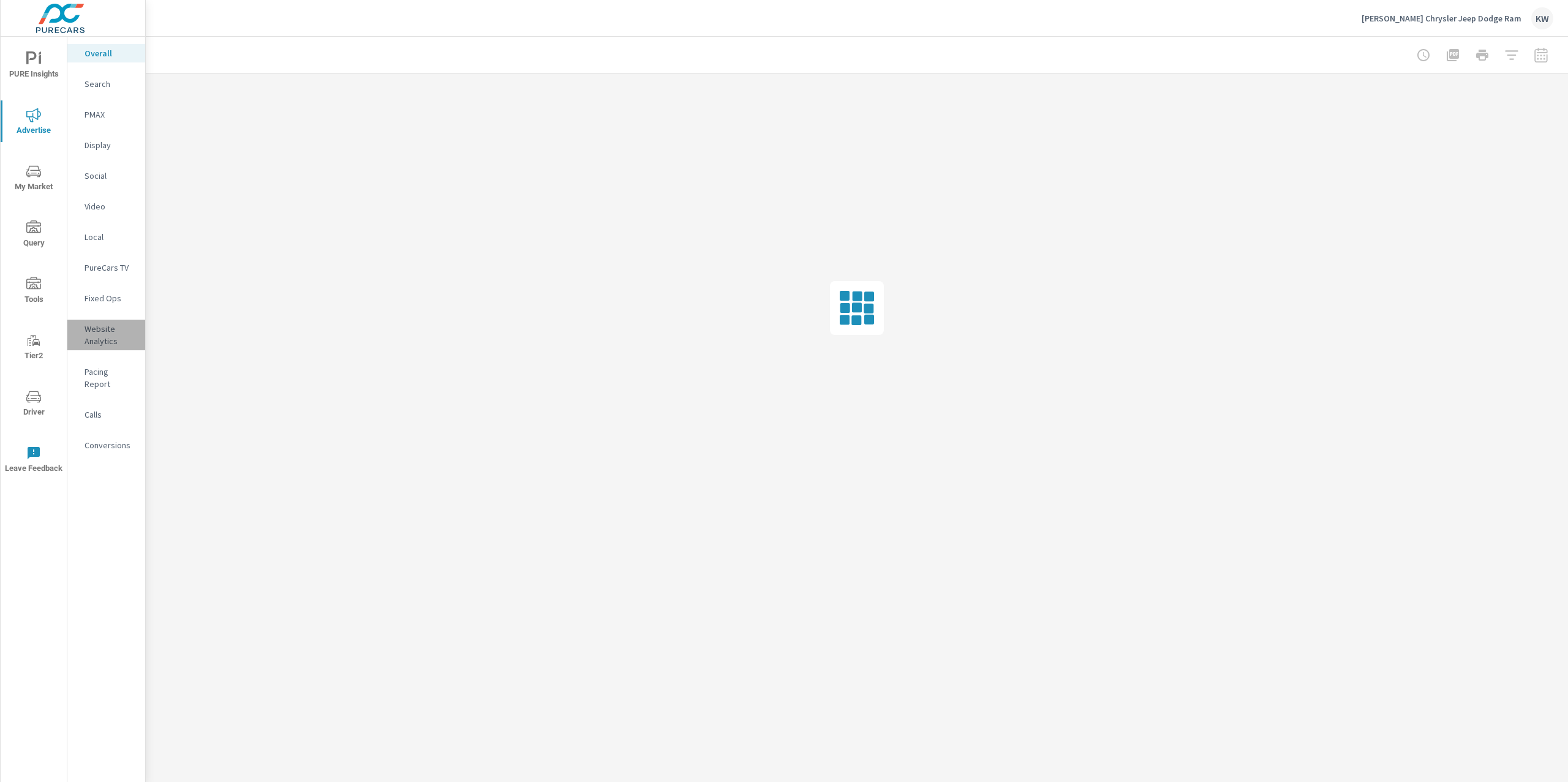
click at [100, 333] on p "Website Analytics" at bounding box center [110, 335] width 51 height 24
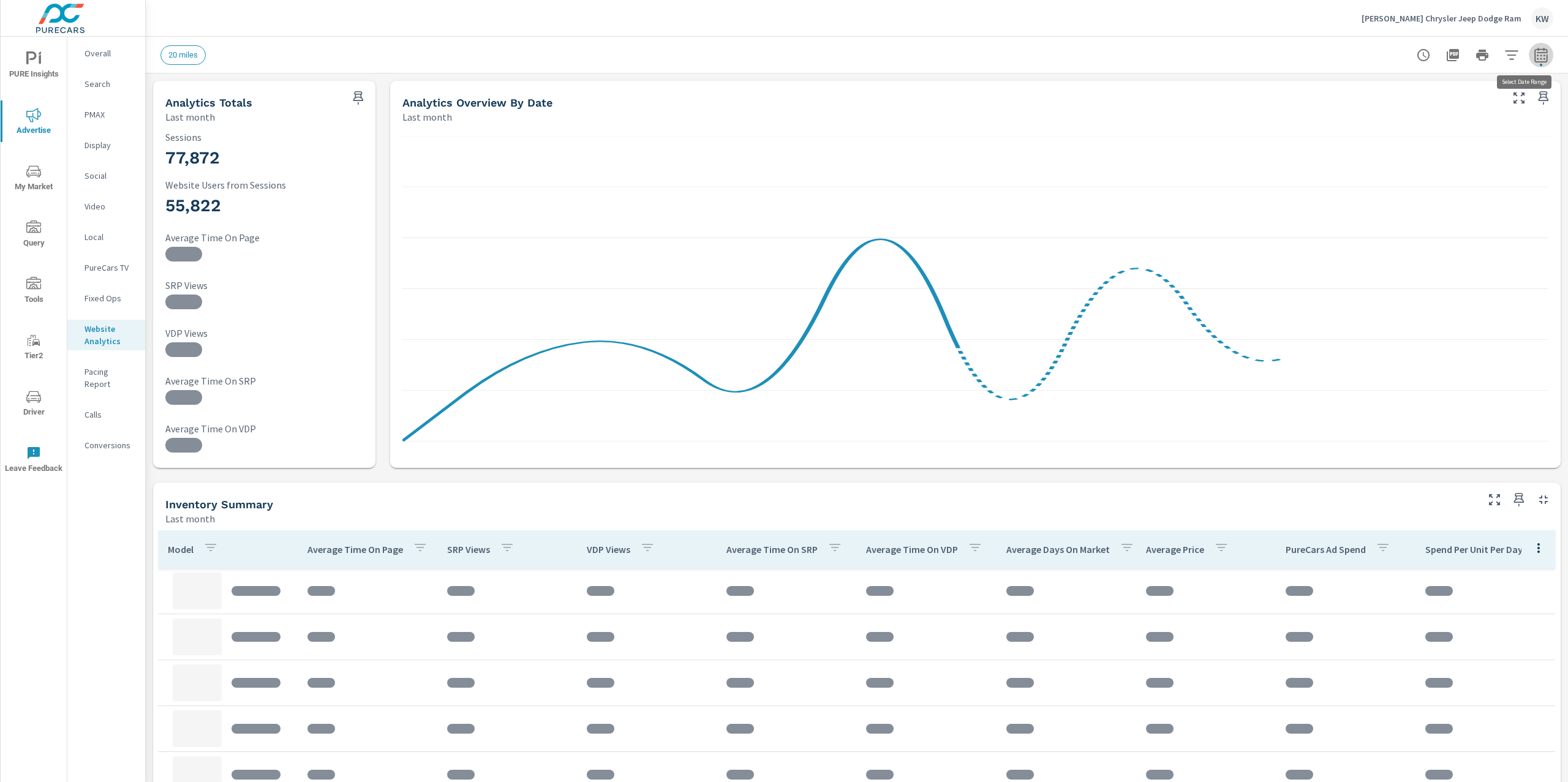
click at [1534, 53] on icon "button" at bounding box center [1541, 55] width 15 height 15
click at [1435, 100] on select "Custom [DATE] Last week Last 7 days Last 14 days Last 30 days Last 45 days Last…" at bounding box center [1431, 106] width 123 height 24
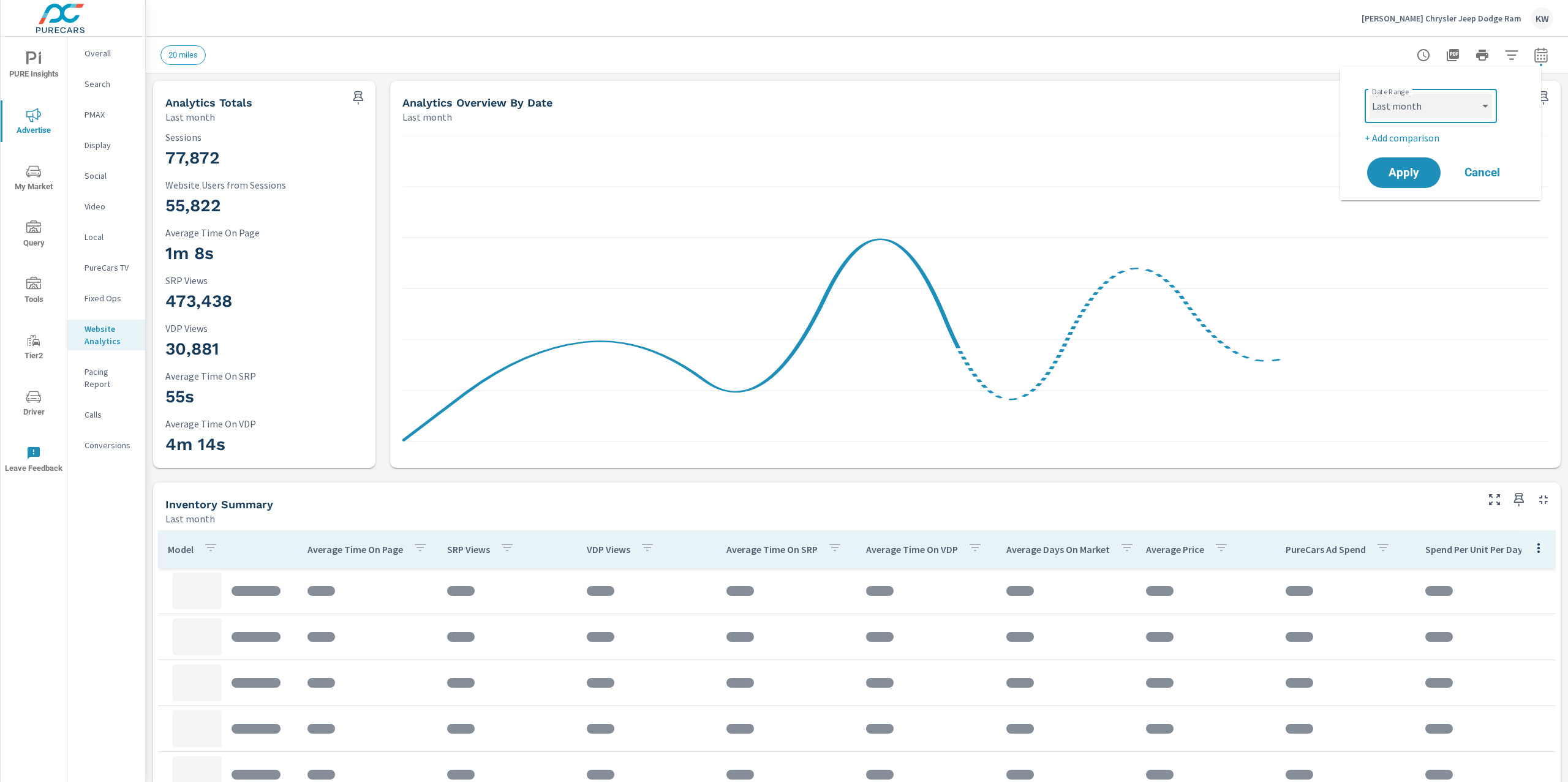
click at [1370, 94] on select "Custom [DATE] Last week Last 7 days Last 14 days Last 30 days Last 45 days Last…" at bounding box center [1431, 106] width 123 height 24
select select "Month to date"
click at [1420, 142] on p "+ Add comparison" at bounding box center [1443, 137] width 157 height 15
select select "Previous period"
click at [1394, 207] on span "Apply" at bounding box center [1404, 207] width 50 height 12
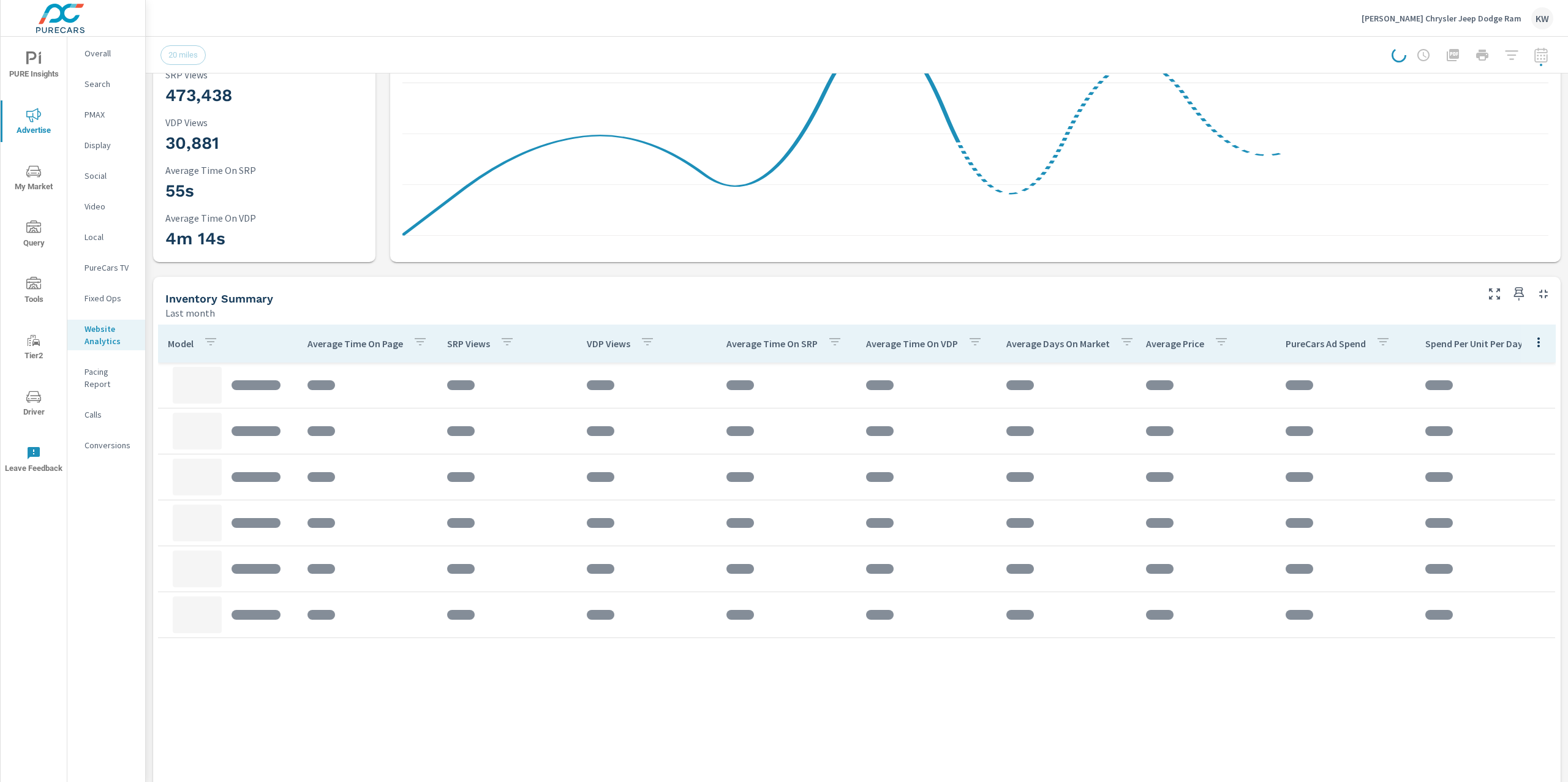
scroll to position [209, 0]
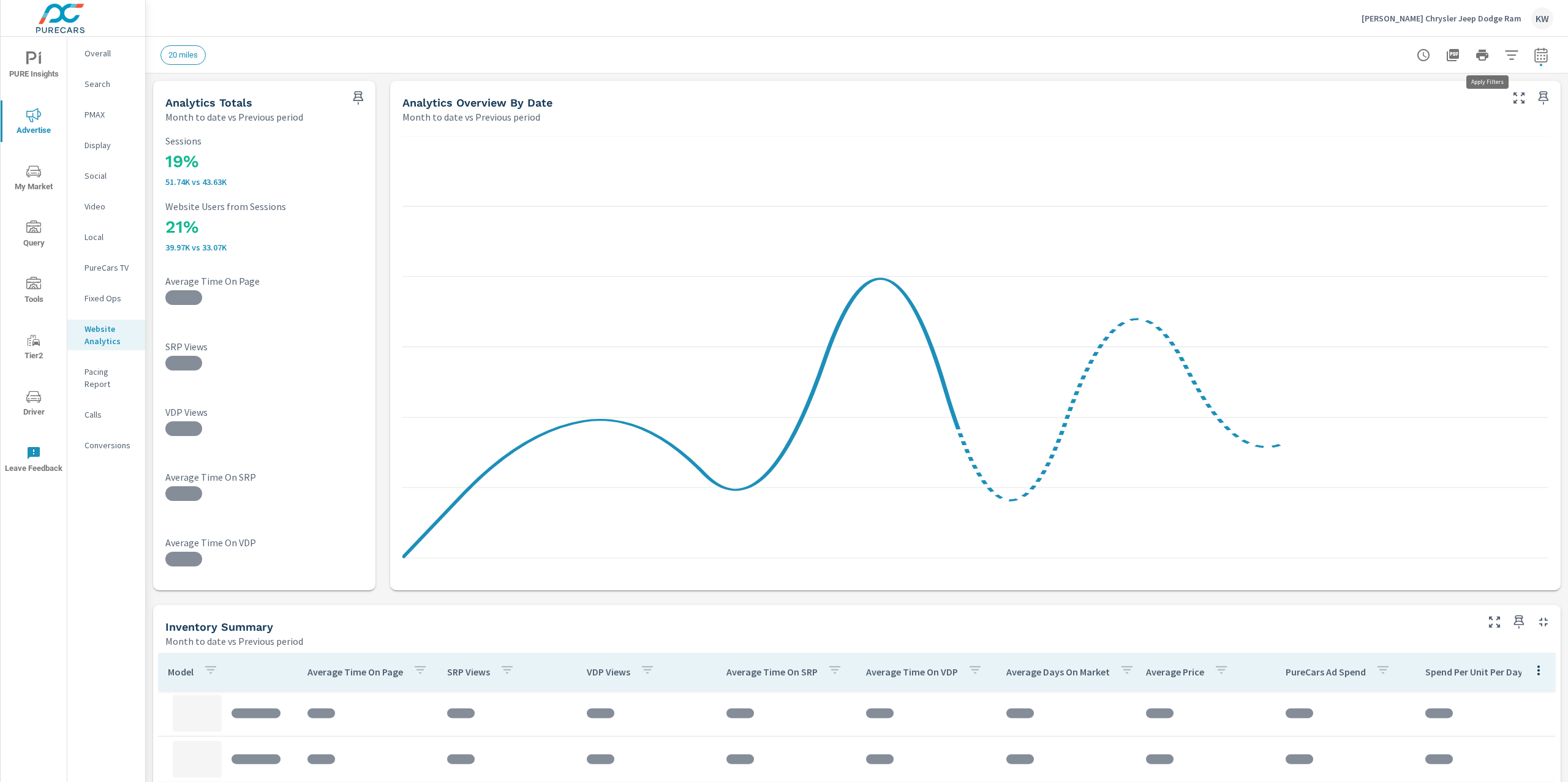
click at [1504, 60] on icon "button" at bounding box center [1511, 55] width 15 height 15
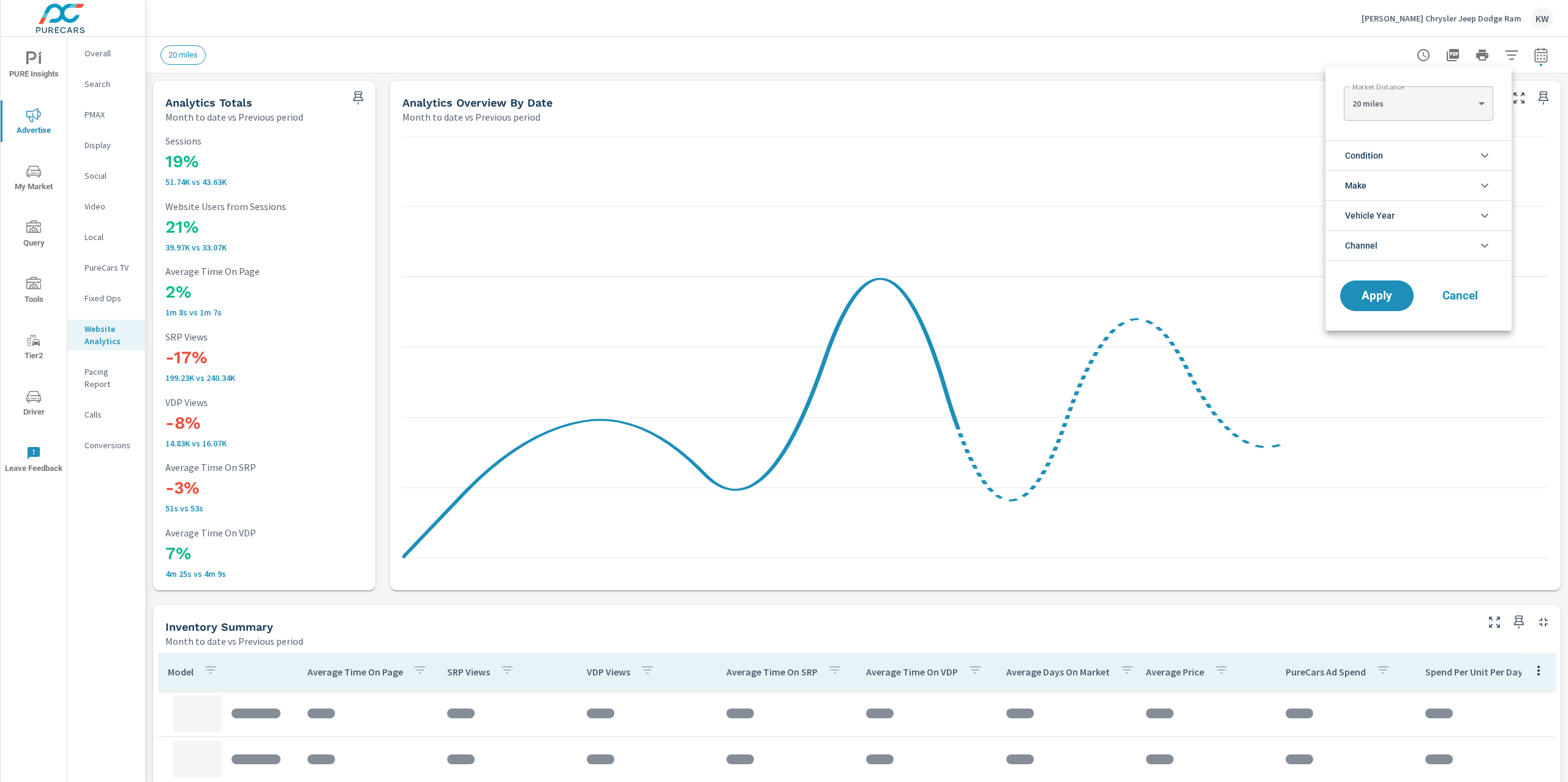
click at [1433, 155] on li "Condition" at bounding box center [1419, 155] width 186 height 30
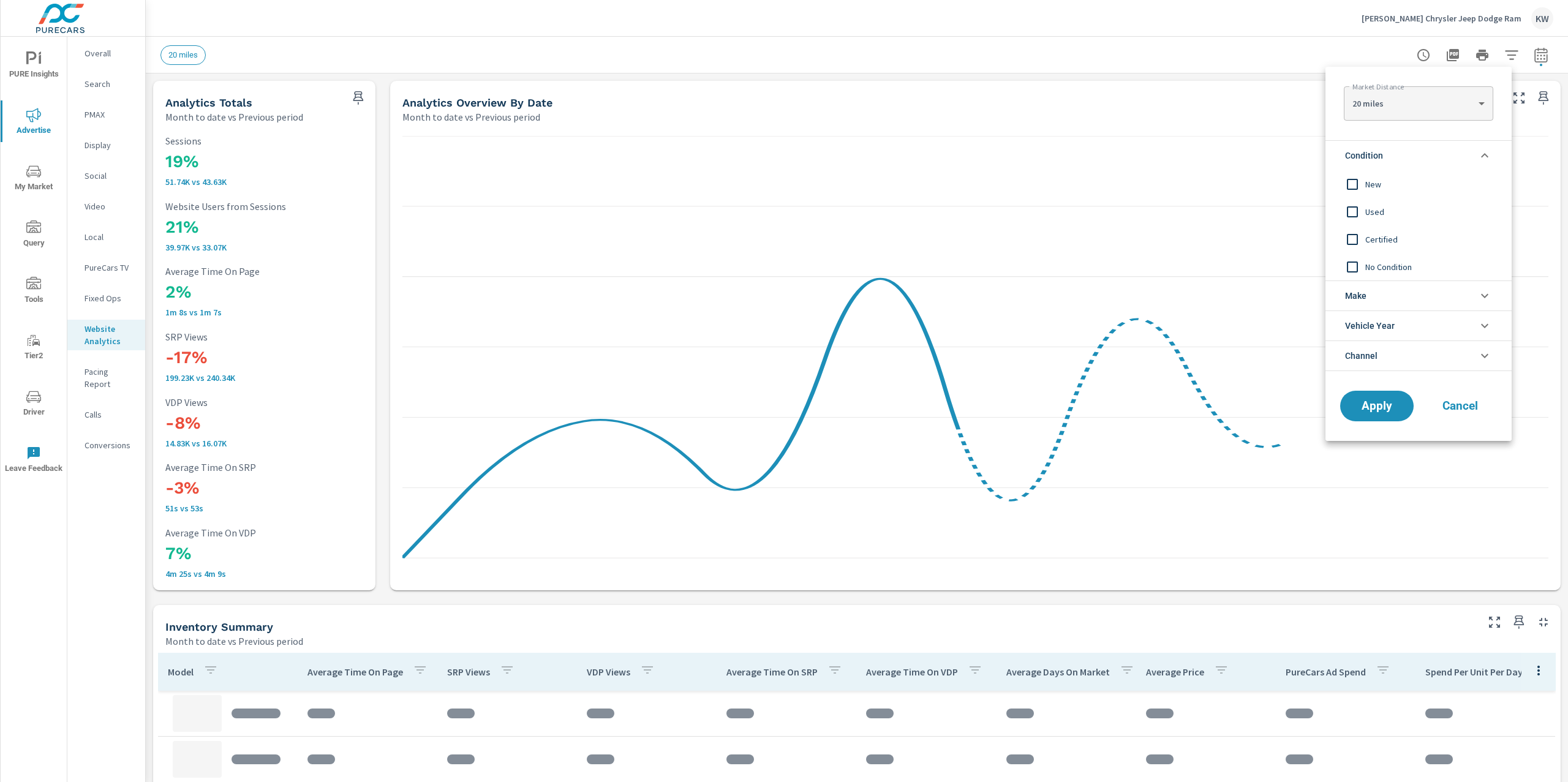
click at [1355, 186] on input "filter options" at bounding box center [1352, 184] width 26 height 26
click at [1387, 398] on button "Apply" at bounding box center [1377, 406] width 76 height 32
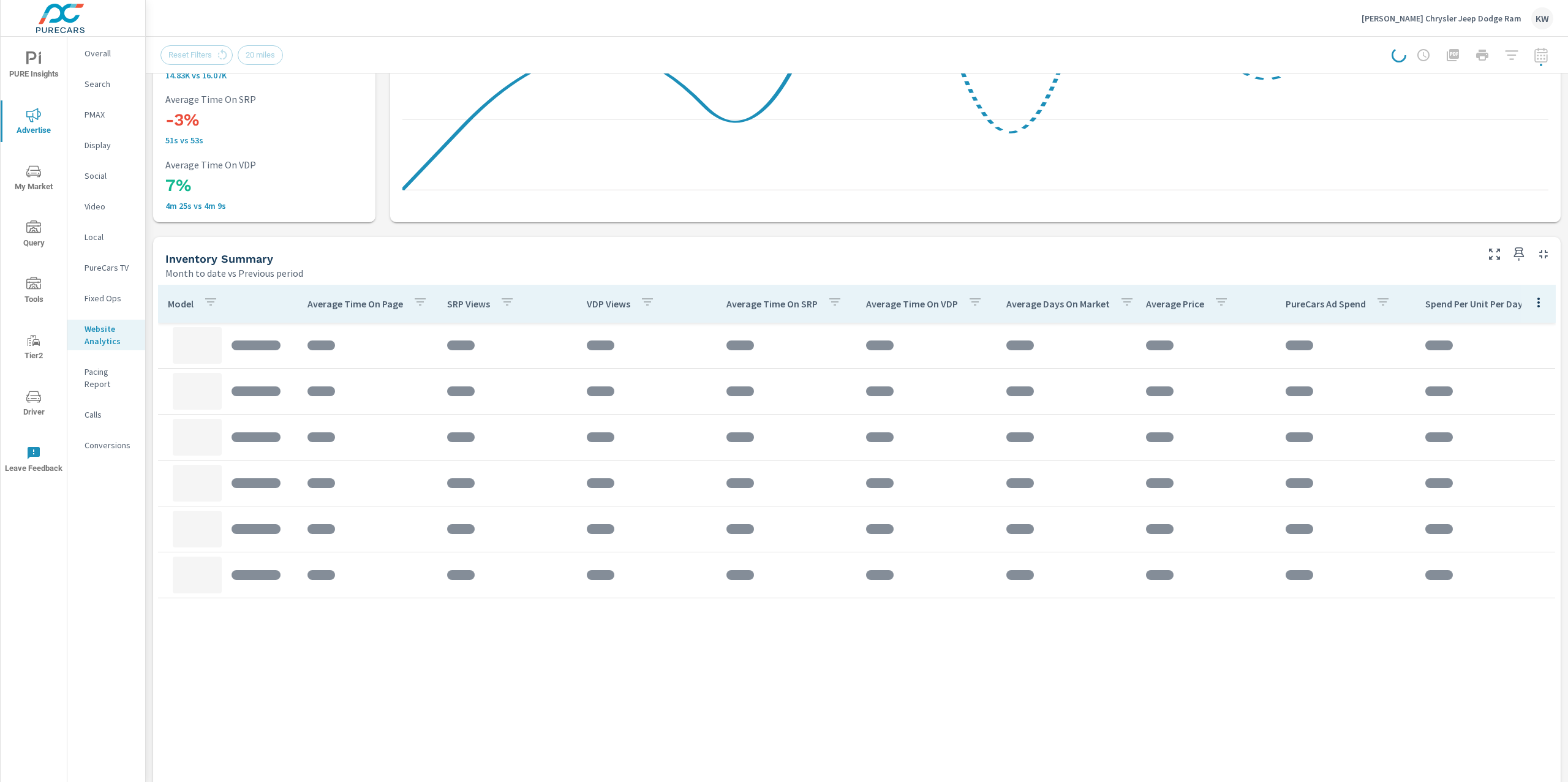
scroll to position [417, 0]
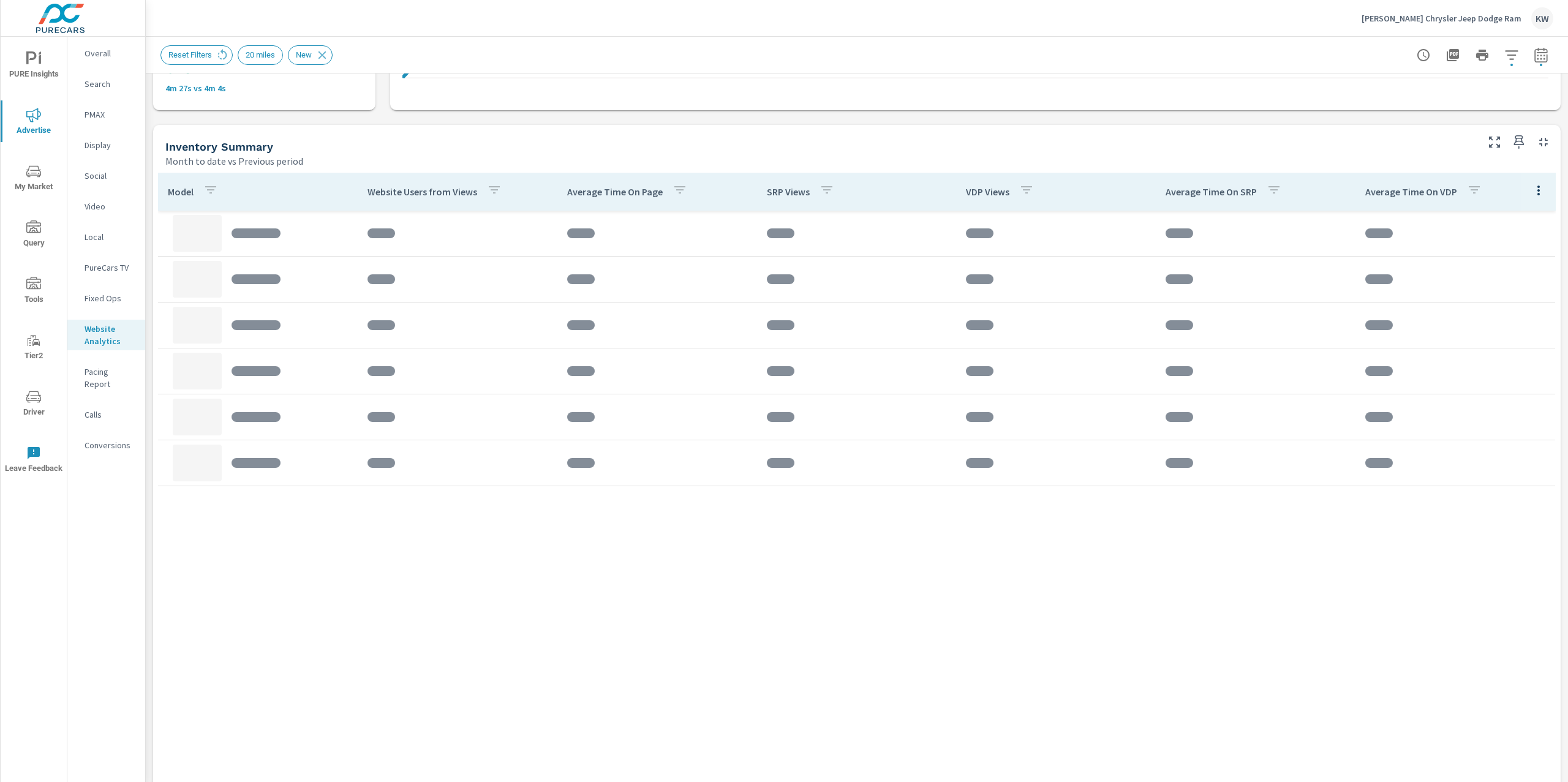
scroll to position [490, 0]
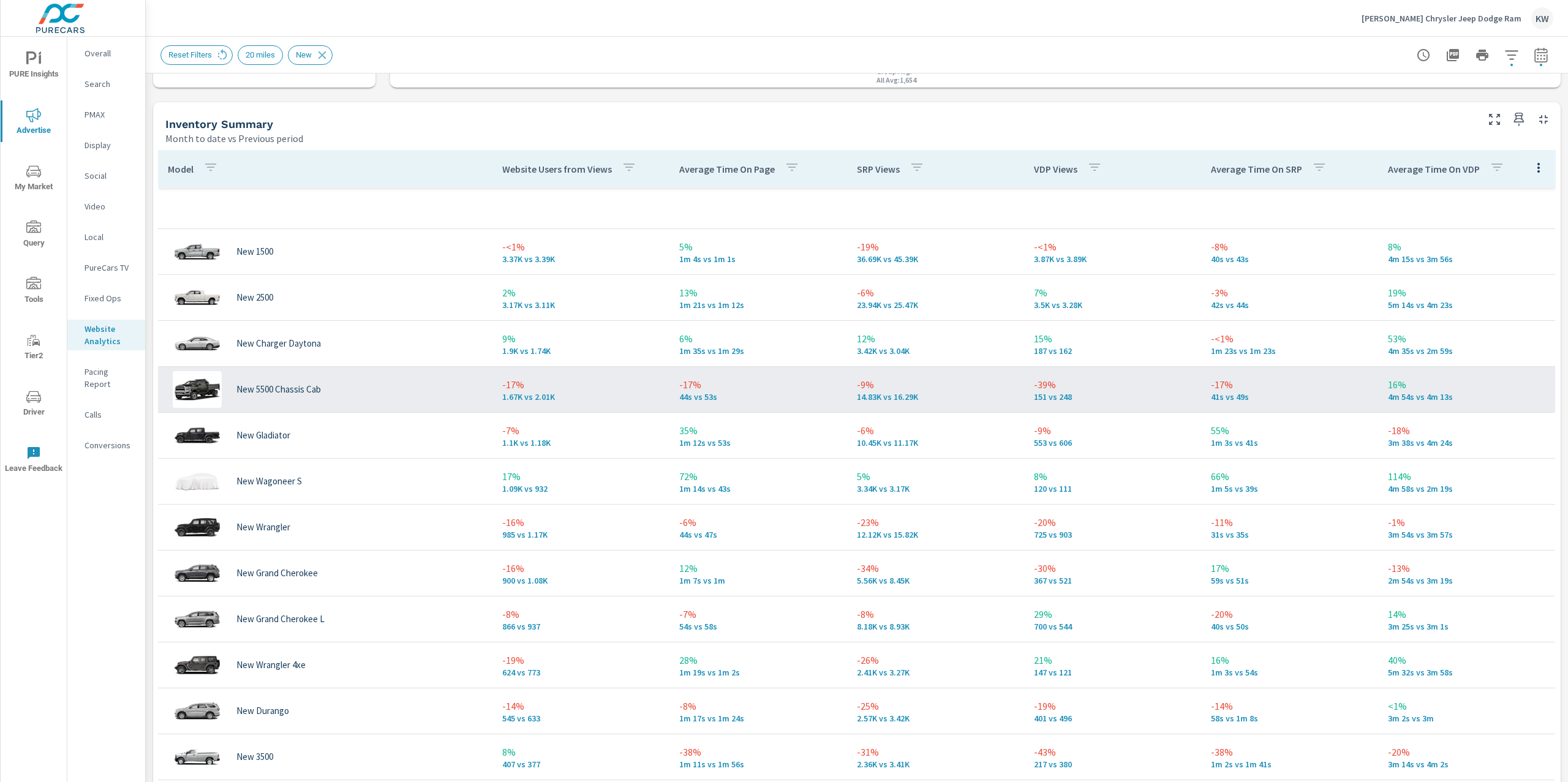
scroll to position [4, 0]
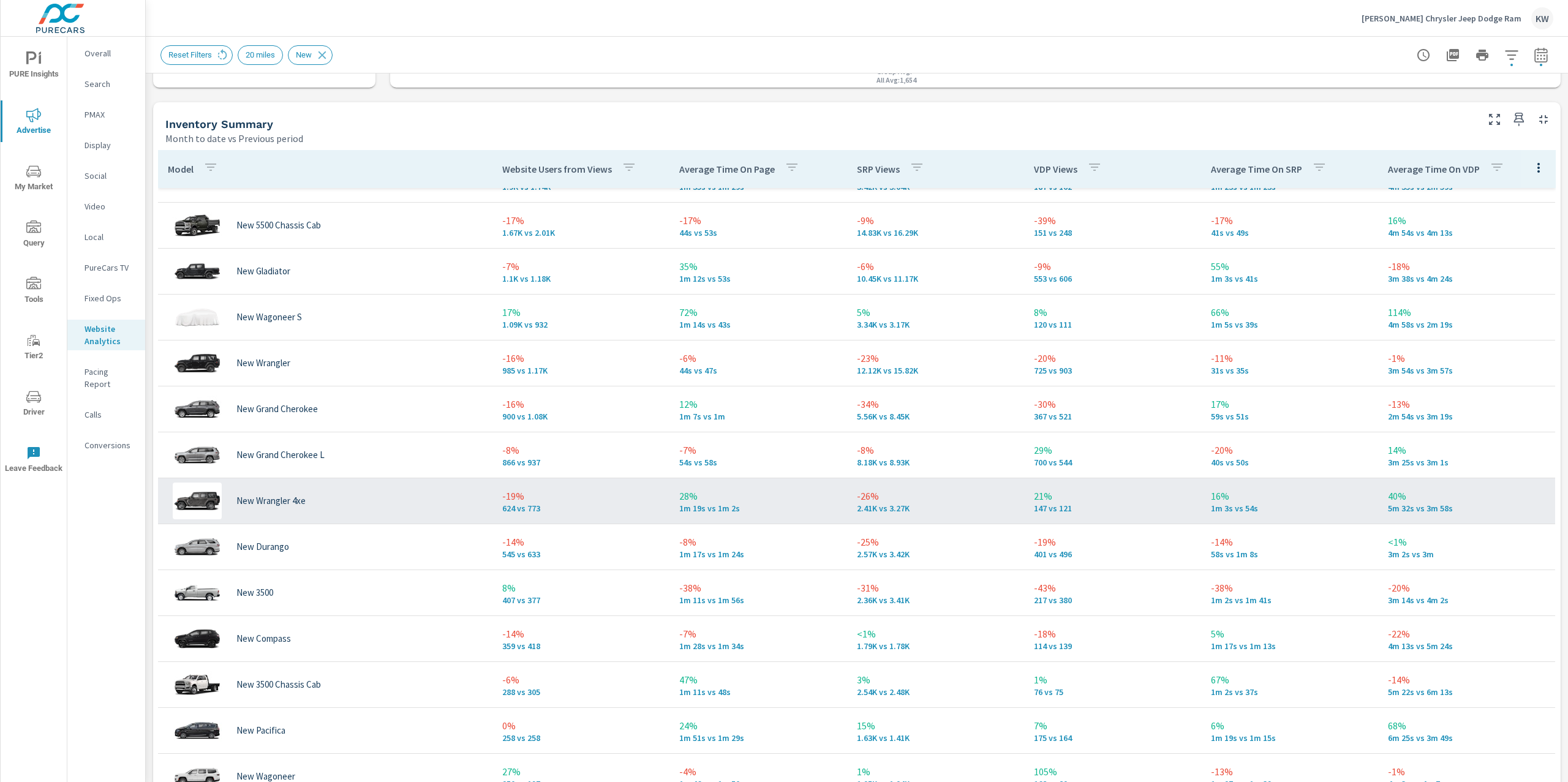
scroll to position [170, 0]
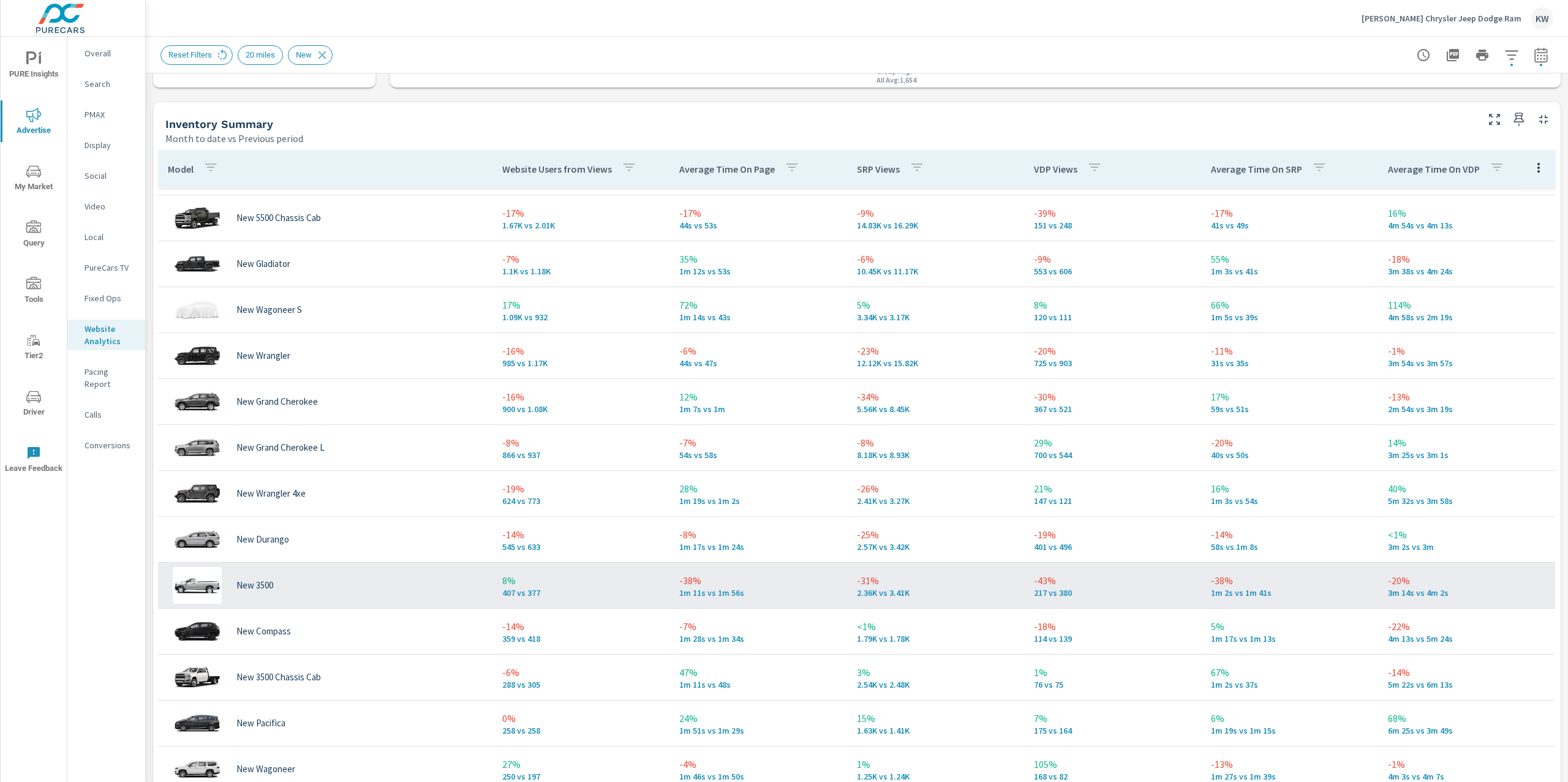
scroll to position [304, 0]
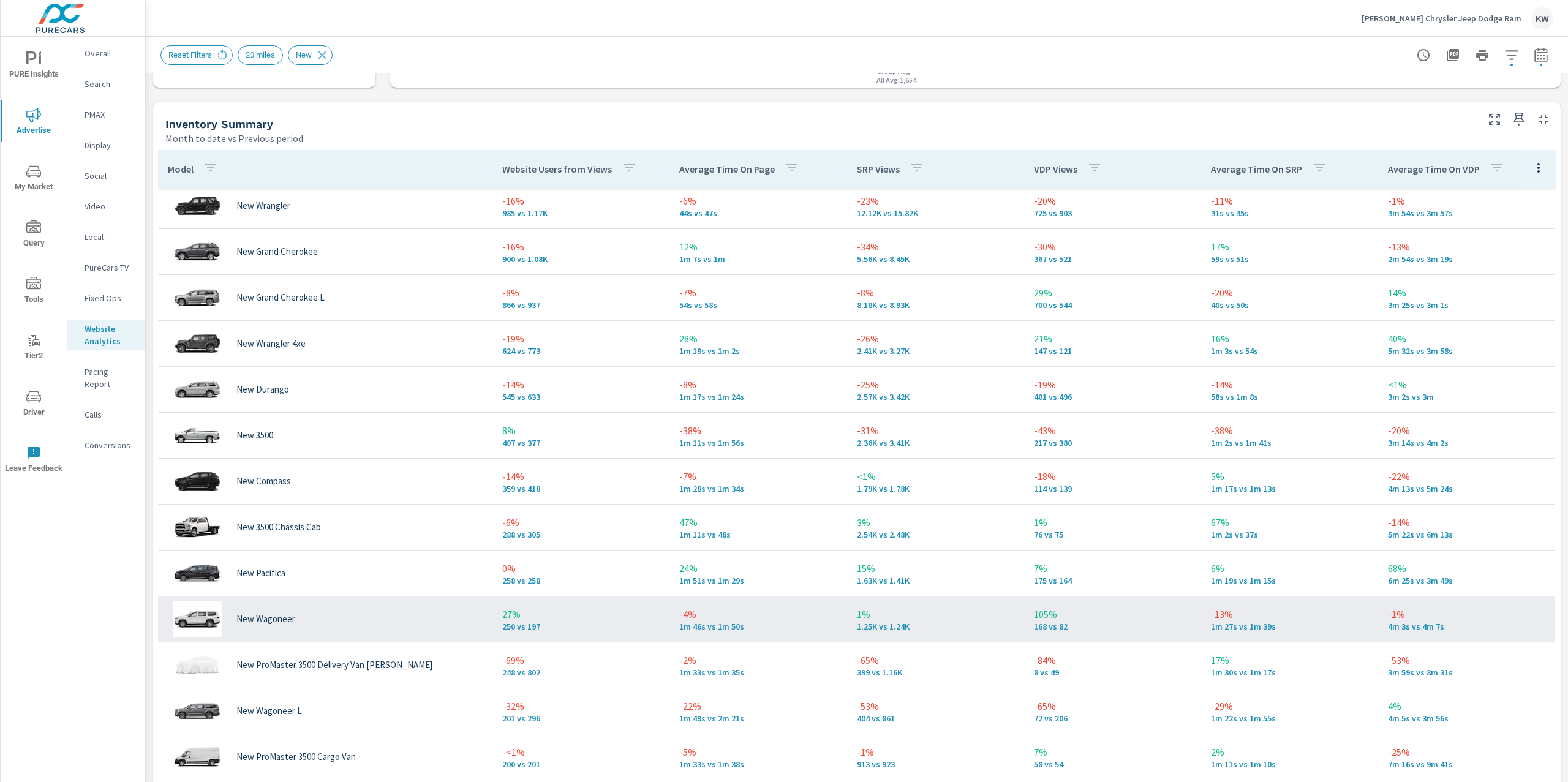
scroll to position [335, 0]
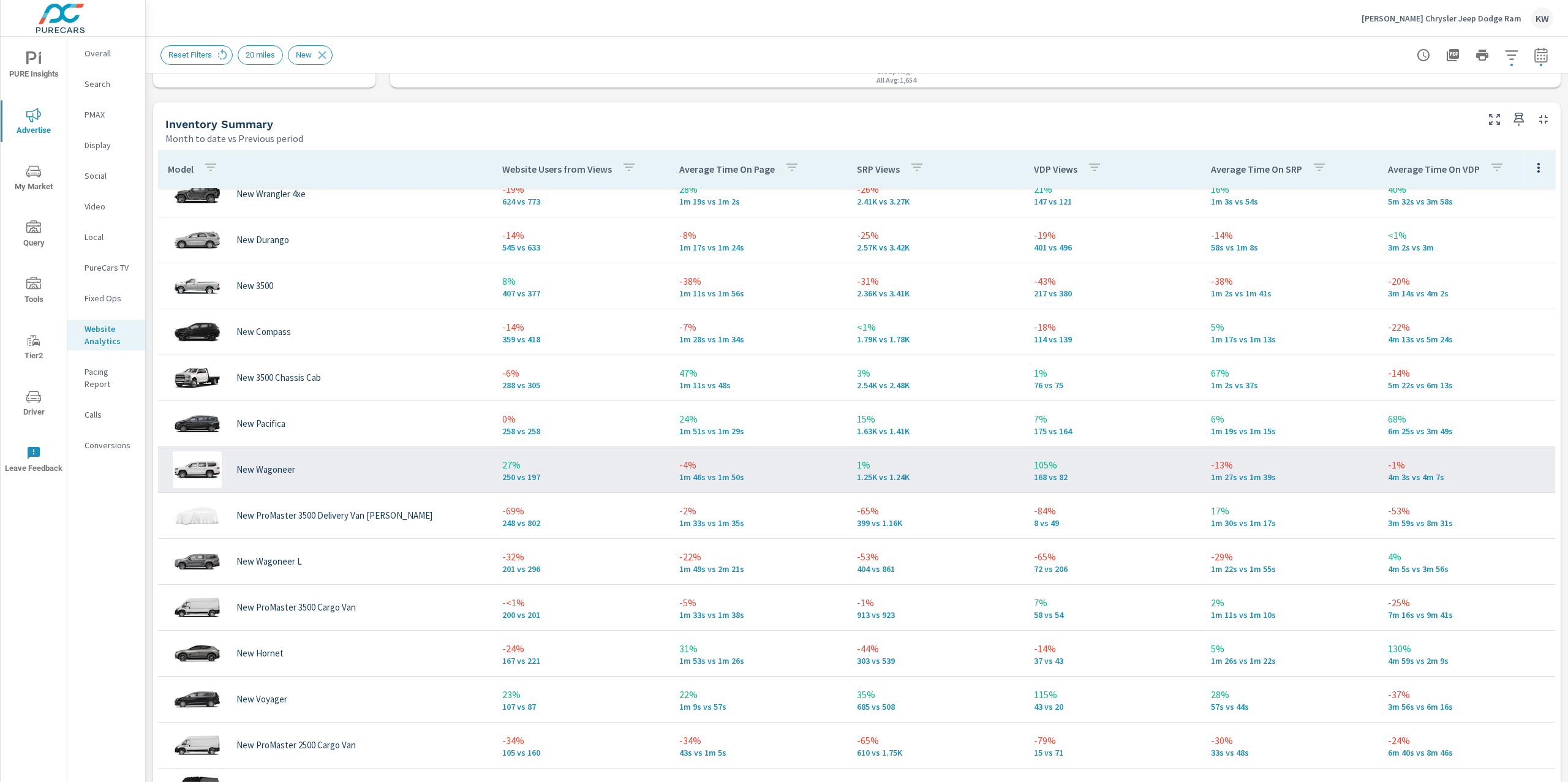
scroll to position [490, 0]
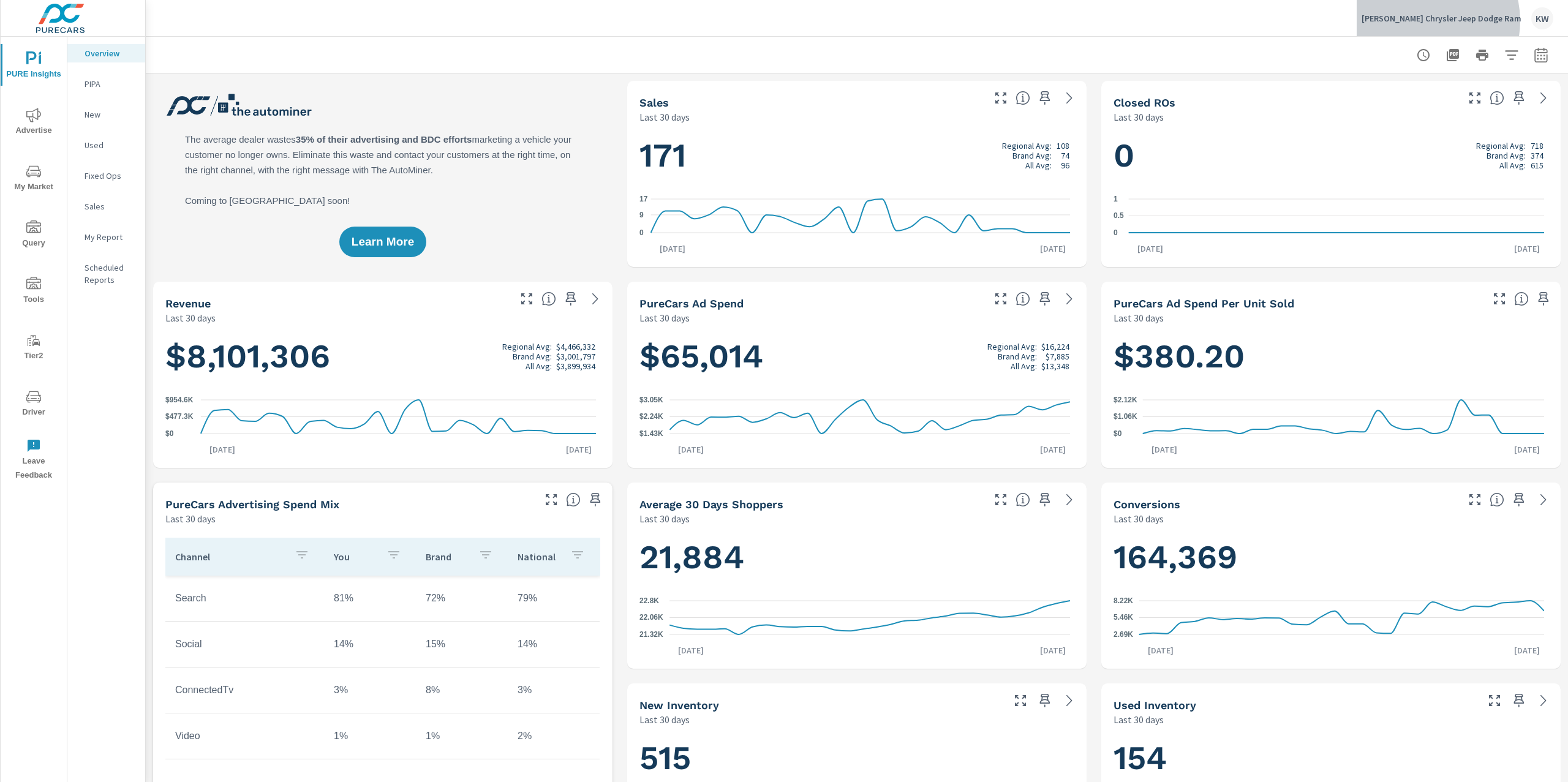
click at [1465, 21] on p "[PERSON_NAME] Chrysler Jeep Dodge Ram" at bounding box center [1442, 18] width 160 height 11
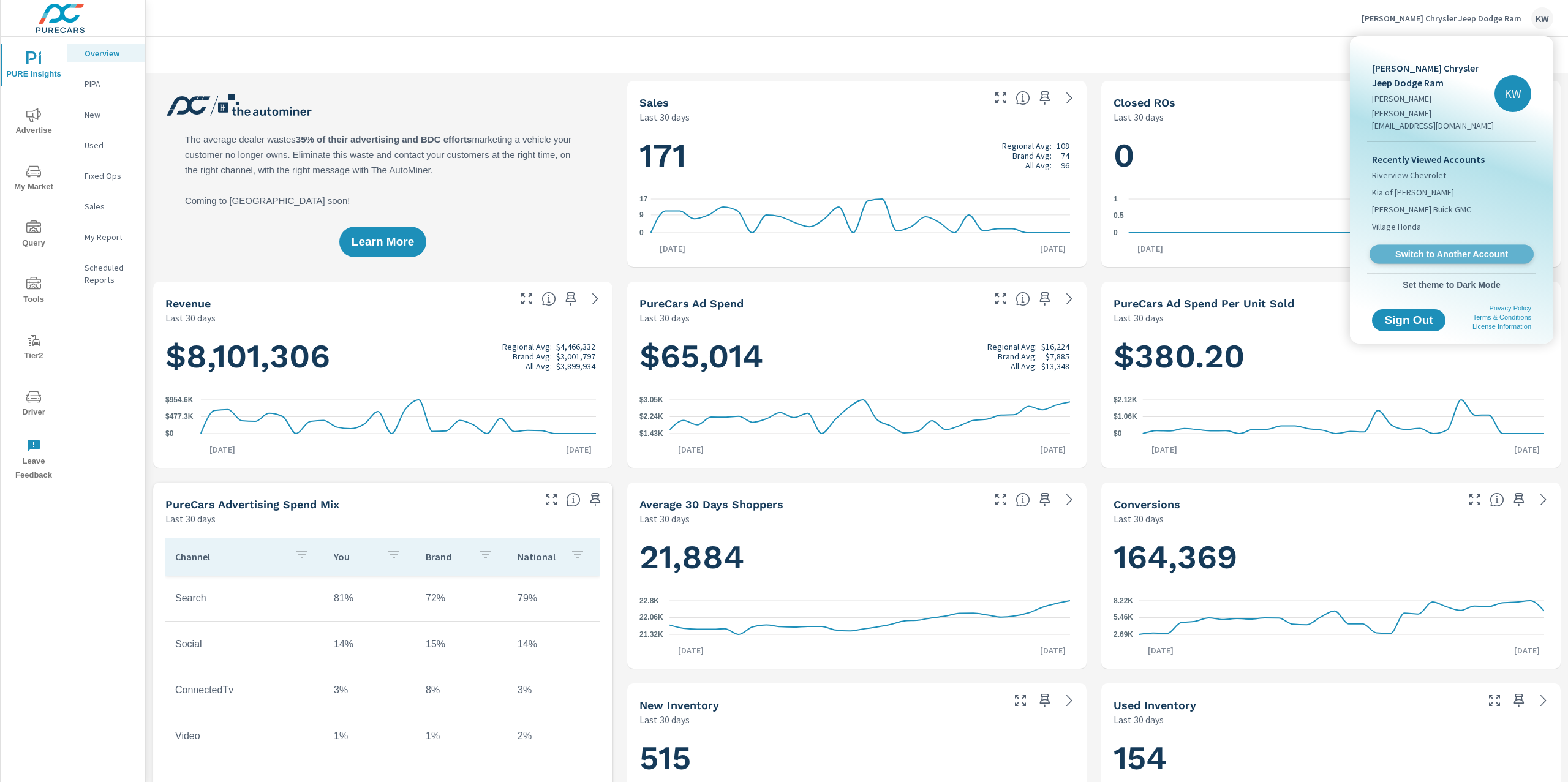
click at [1446, 248] on span "Switch to Another Account" at bounding box center [1452, 254] width 150 height 12
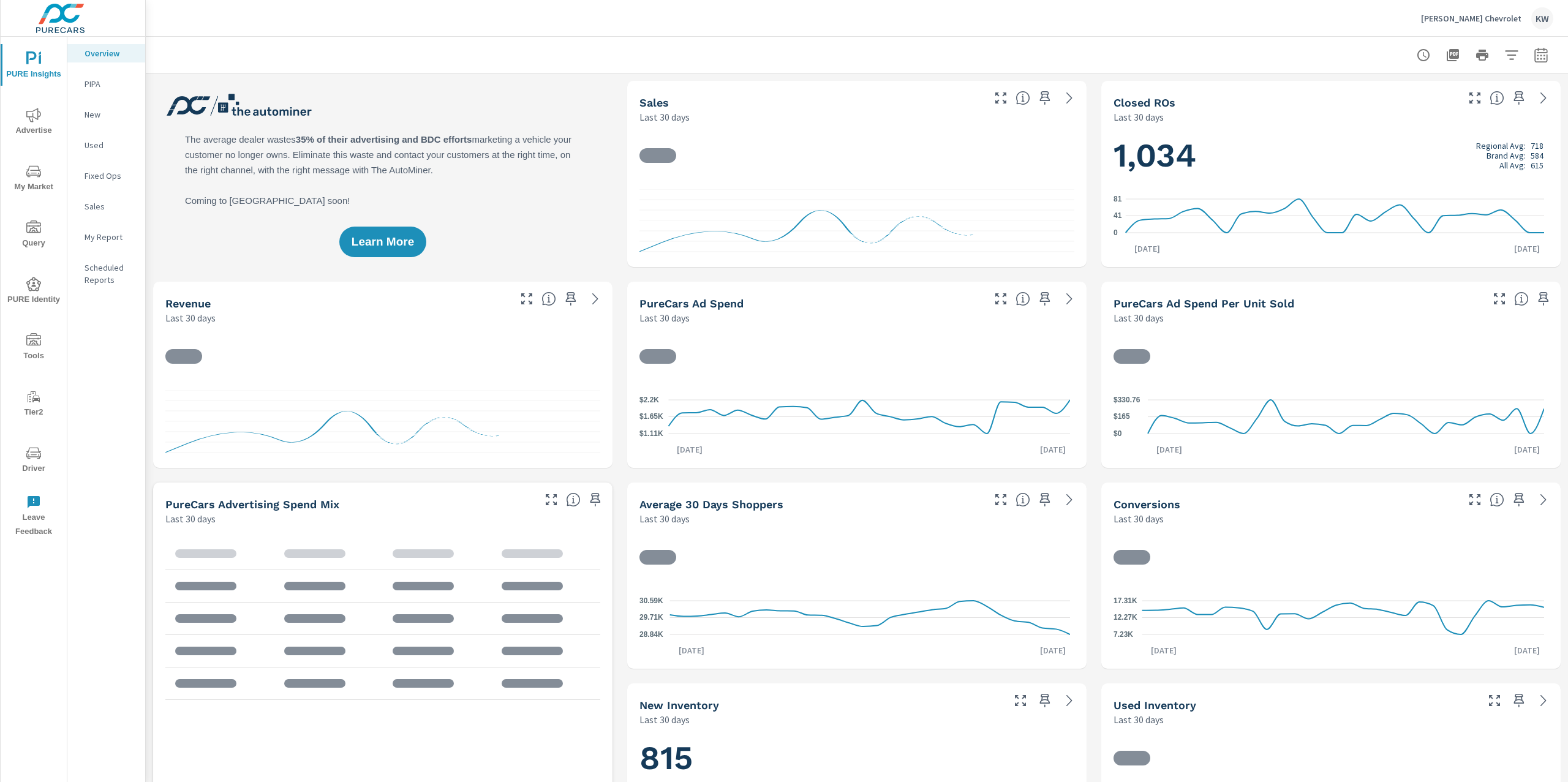
click at [1534, 60] on icon "button" at bounding box center [1541, 55] width 15 height 15
click at [1477, 101] on select "Custom [DATE] Last week Last 7 days Last 14 days Last 30 days Last 45 days Last…" at bounding box center [1431, 106] width 123 height 24
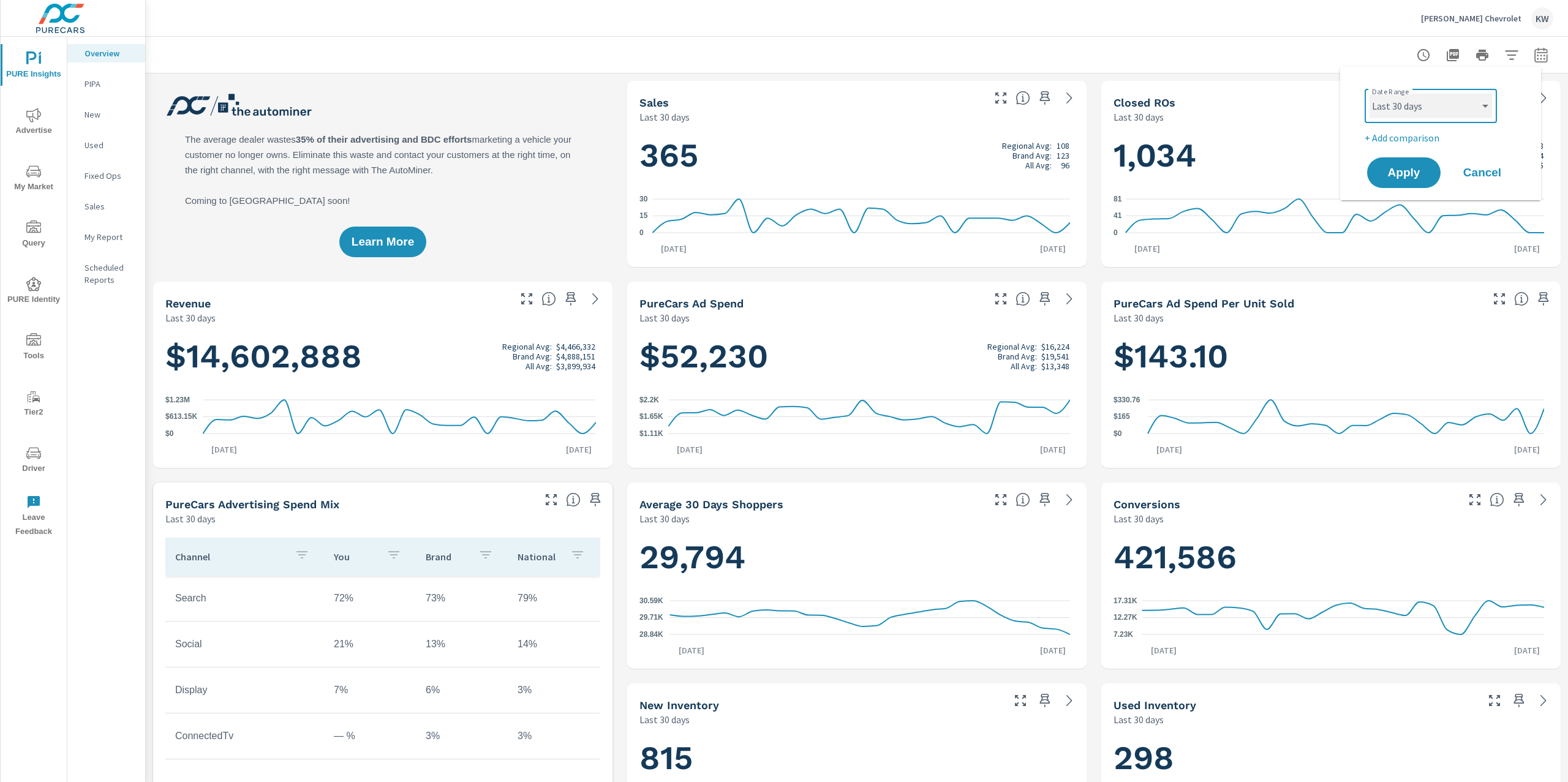
click at [1370, 94] on select "Custom [DATE] Last week Last 7 days Last 14 days Last 30 days Last 45 days Last…" at bounding box center [1431, 106] width 123 height 24
select select "Month to date"
click at [1391, 178] on span "Apply" at bounding box center [1404, 173] width 50 height 12
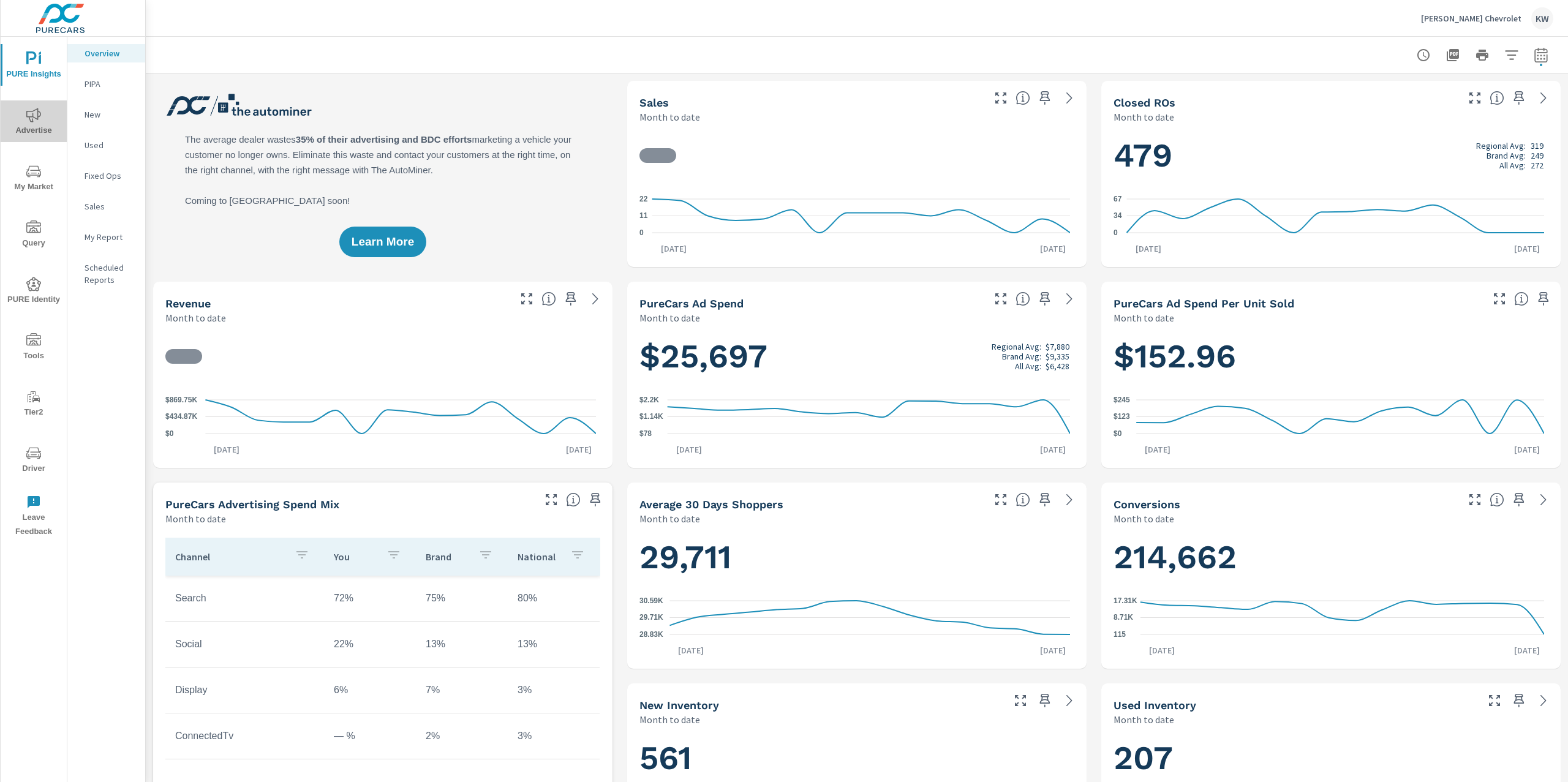
click at [50, 121] on span "Advertise" at bounding box center [34, 123] width 59 height 30
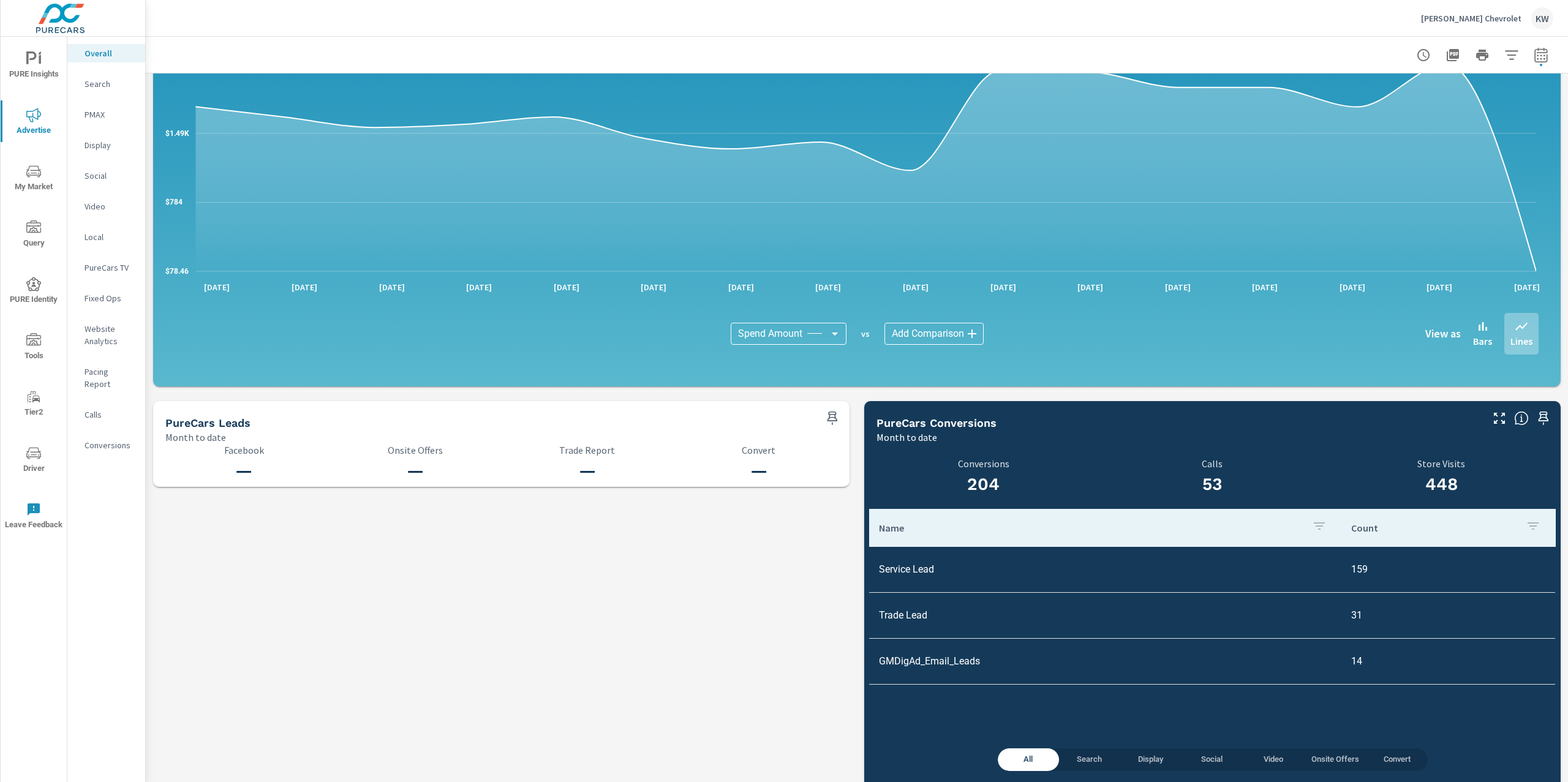
scroll to position [998, 0]
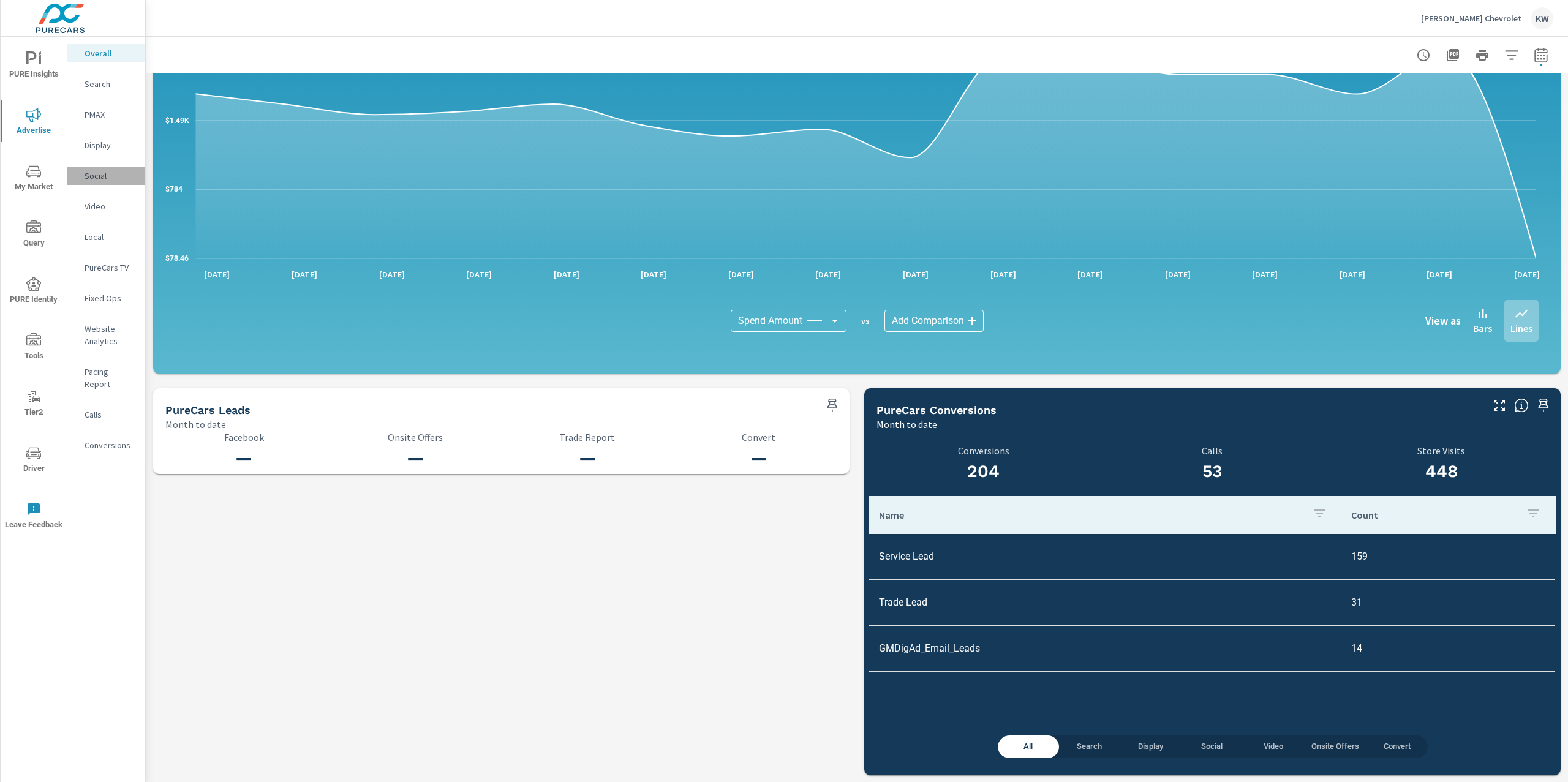
click at [113, 171] on p "Social" at bounding box center [110, 175] width 51 height 12
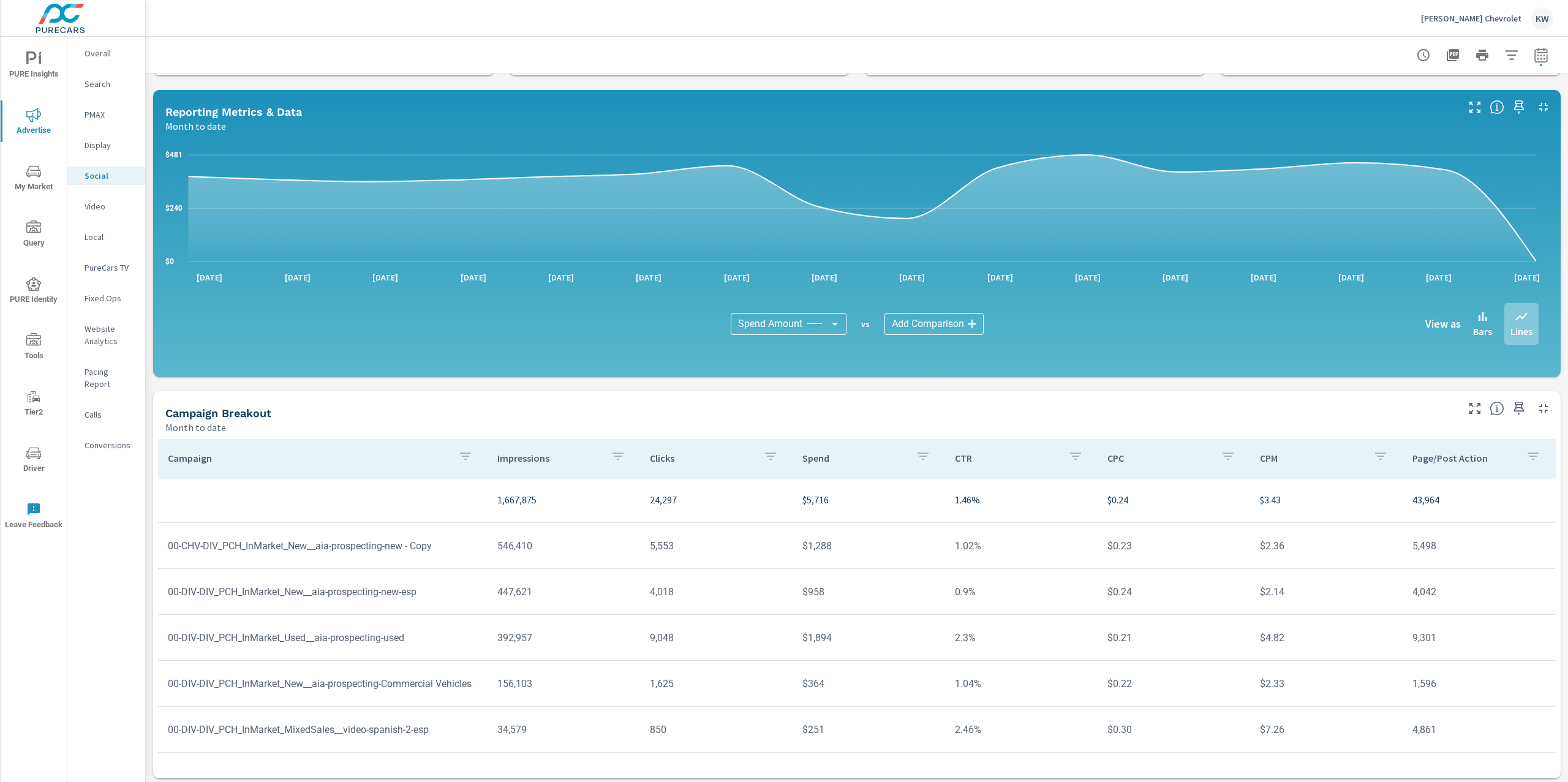
scroll to position [94, 0]
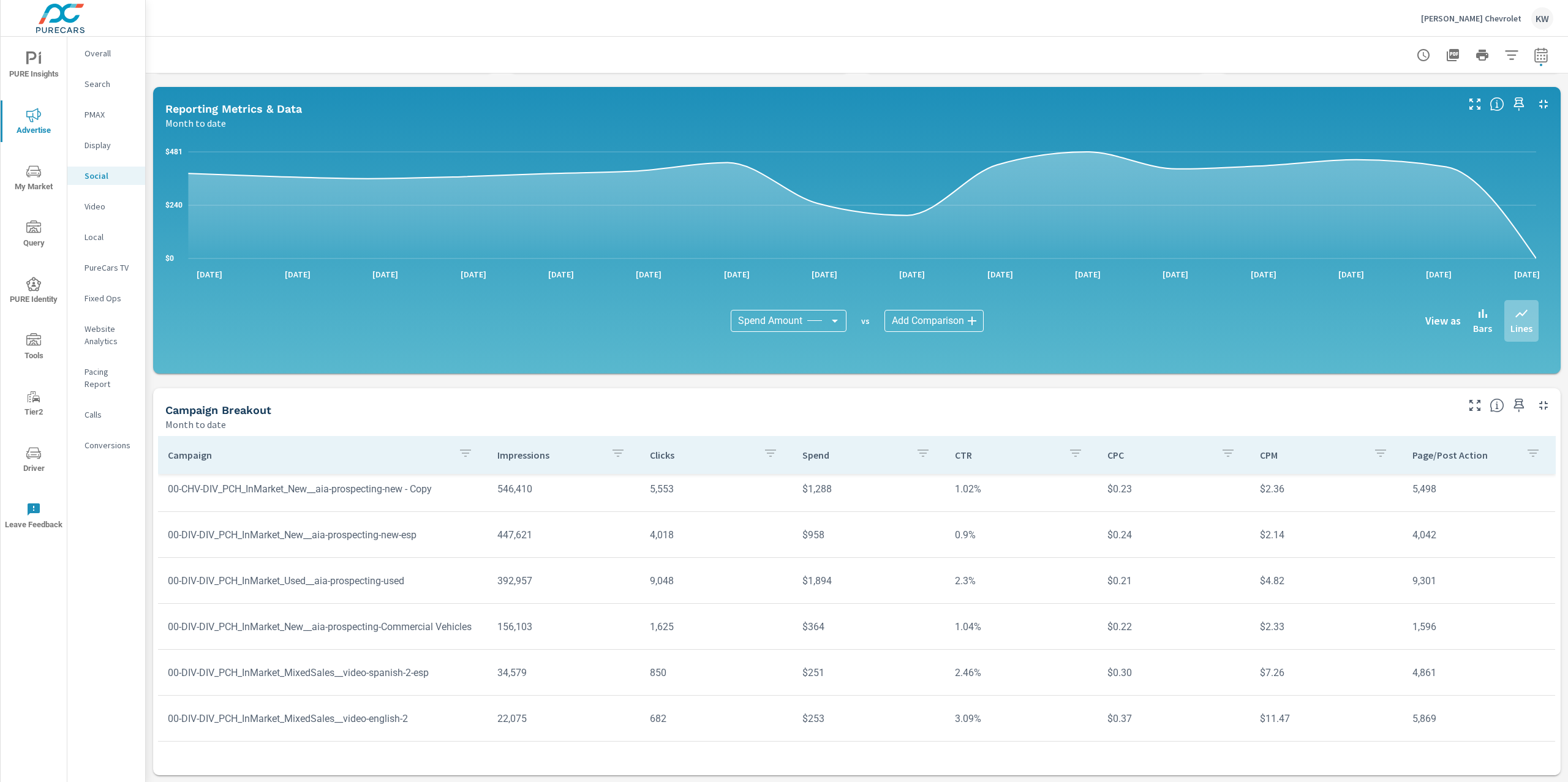
scroll to position [69, 0]
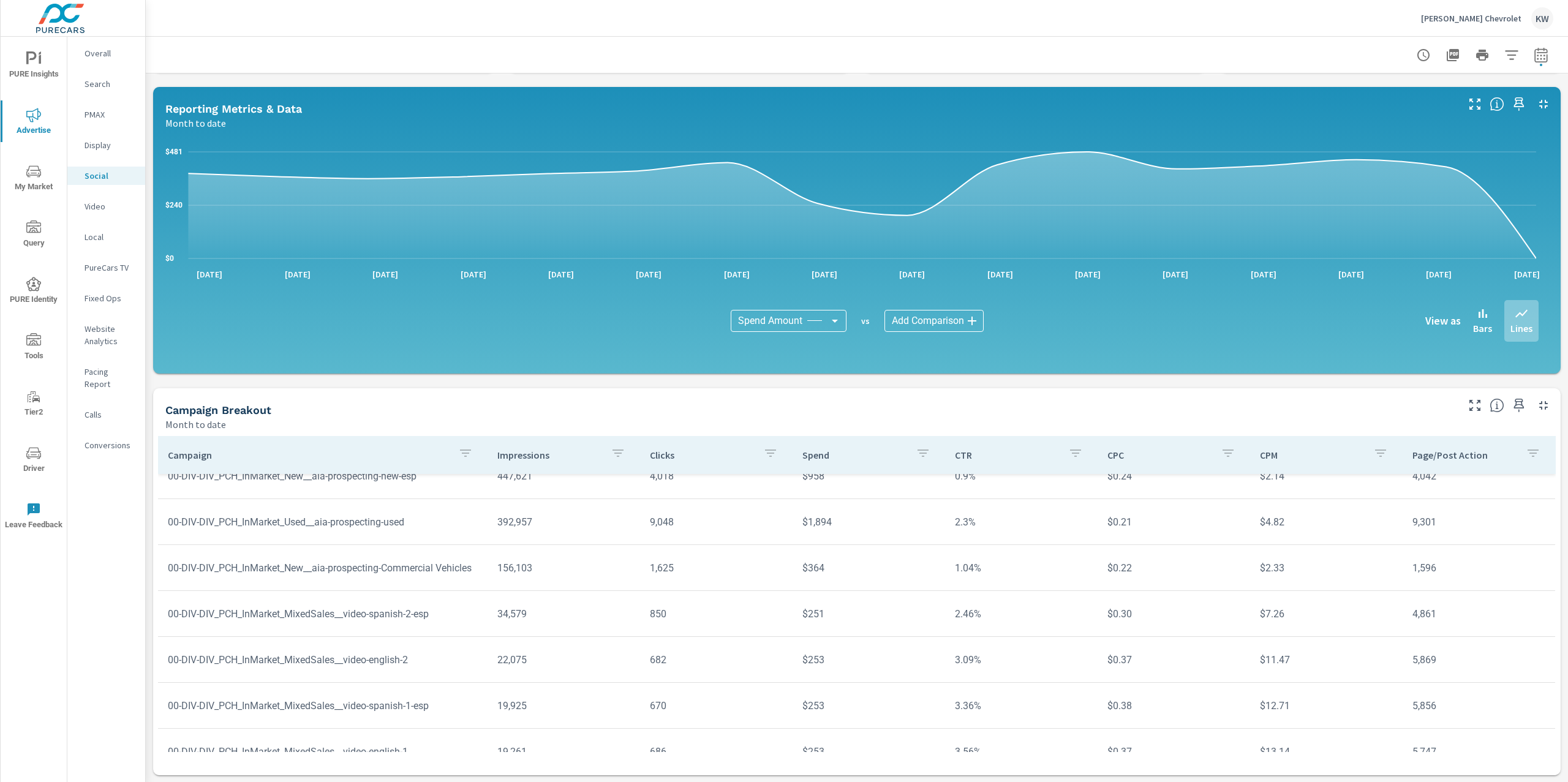
scroll to position [109, 0]
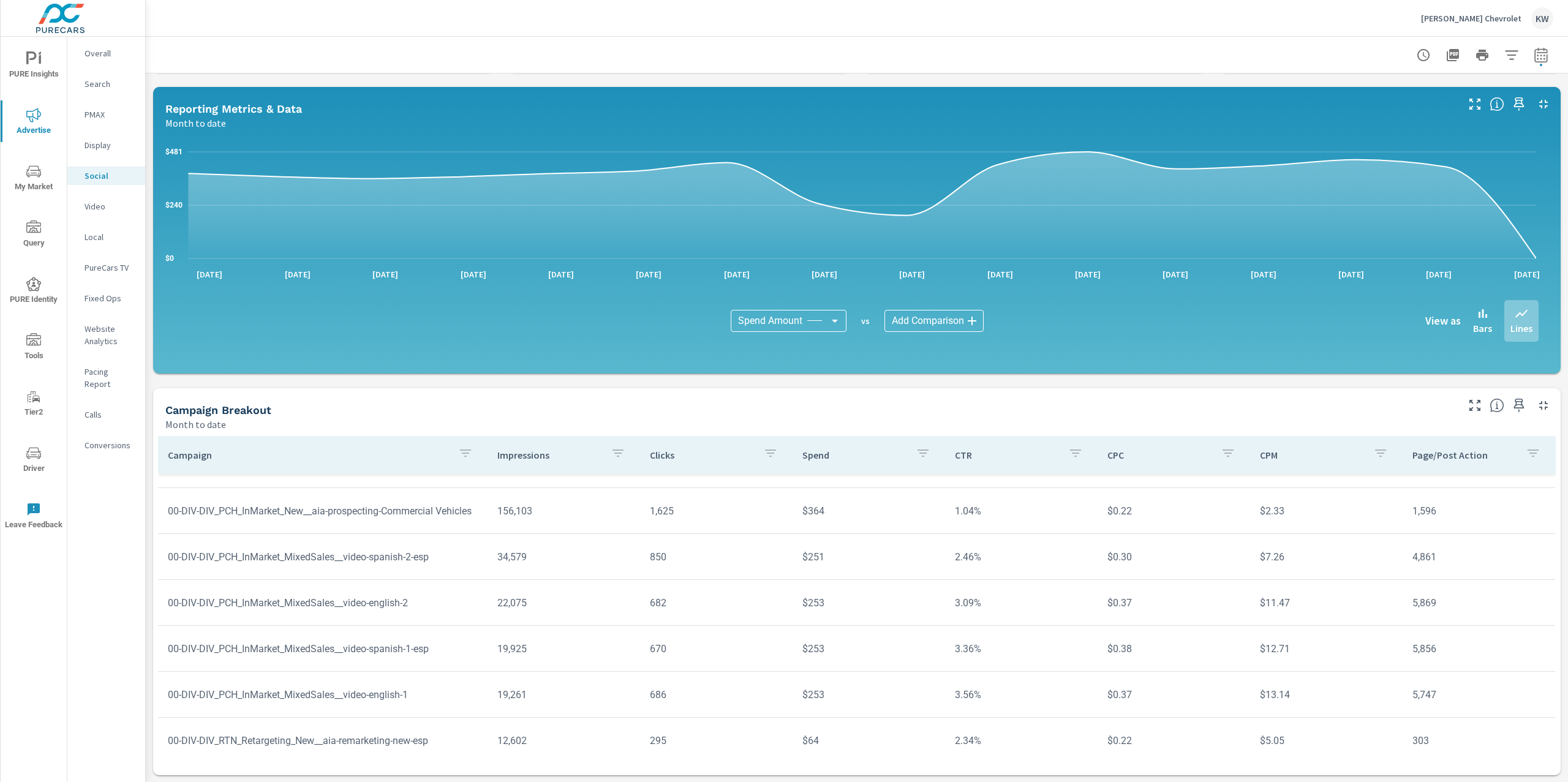
scroll to position [184, 0]
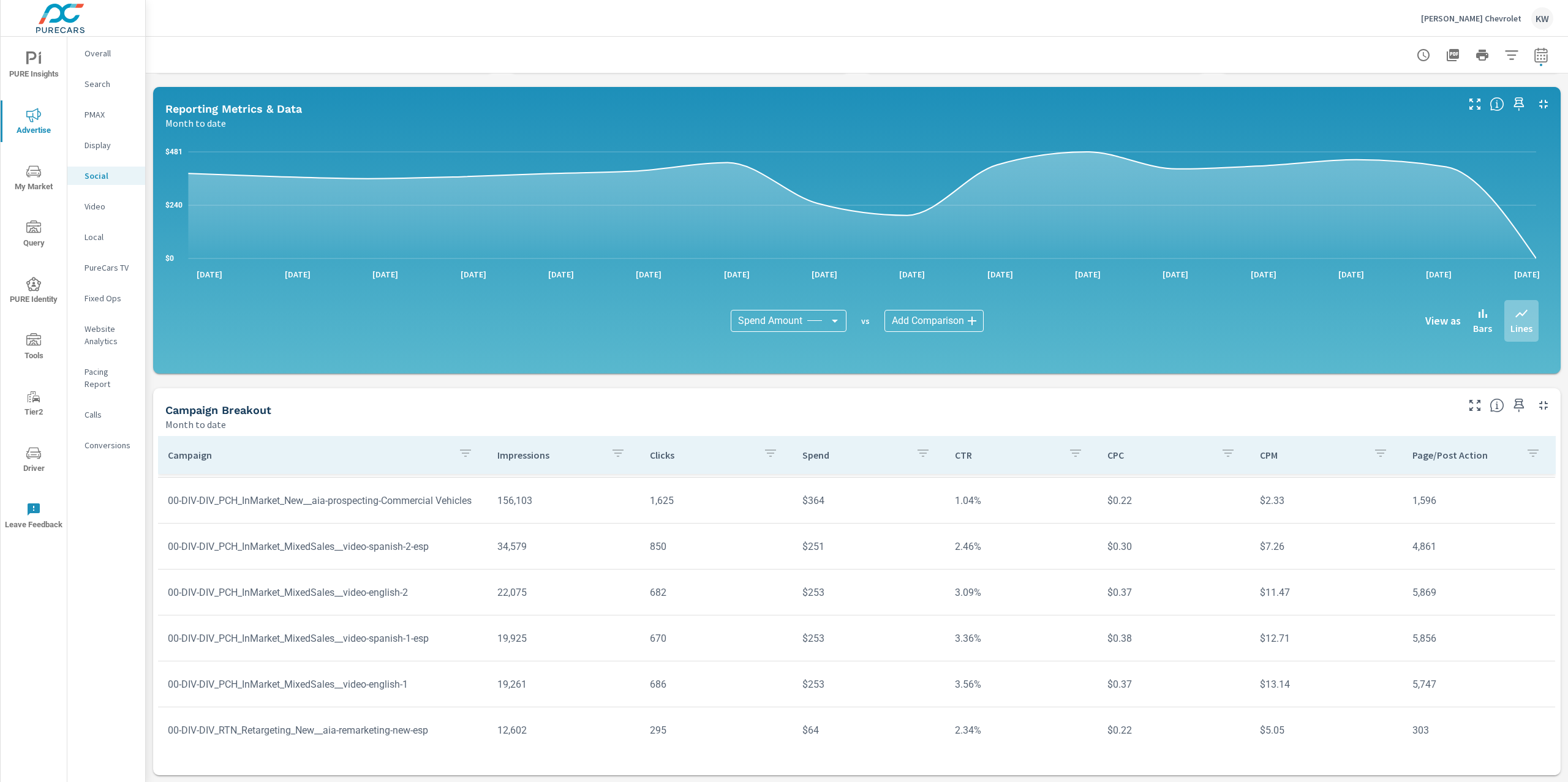
scroll to position [181, 0]
click at [106, 205] on p "Video" at bounding box center [110, 206] width 51 height 12
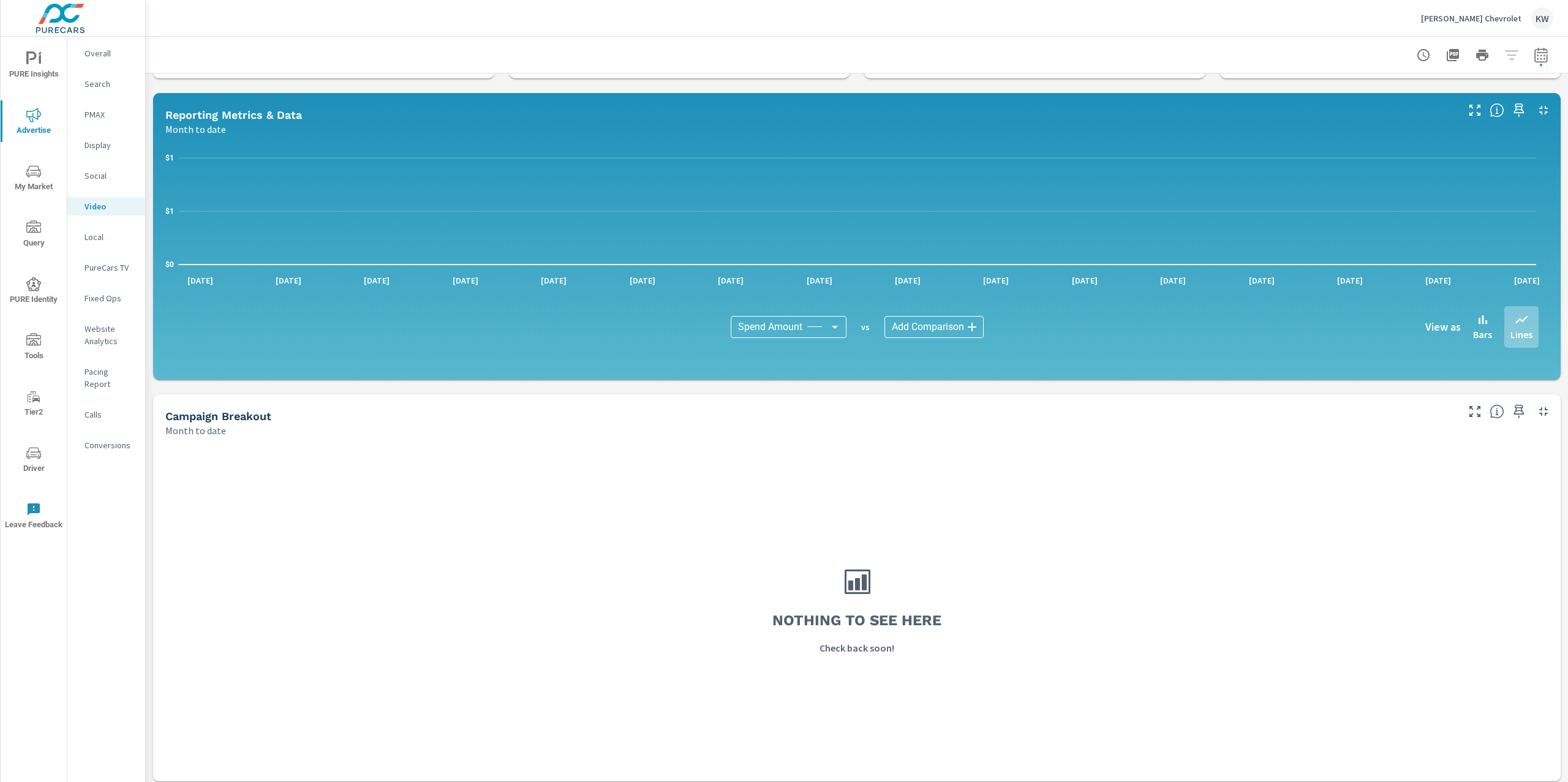
scroll to position [94, 0]
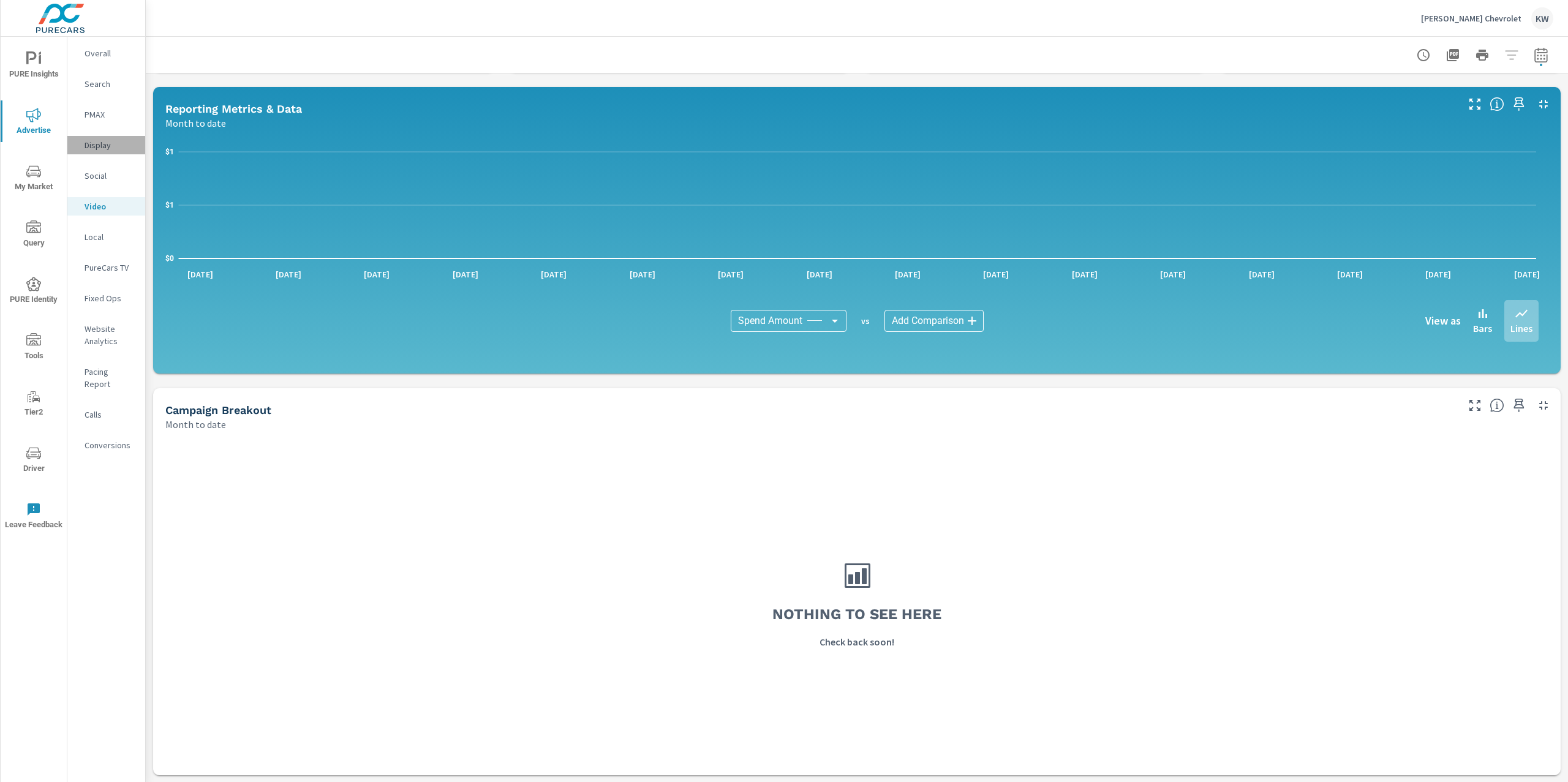
click at [123, 152] on div "Display" at bounding box center [106, 145] width 78 height 19
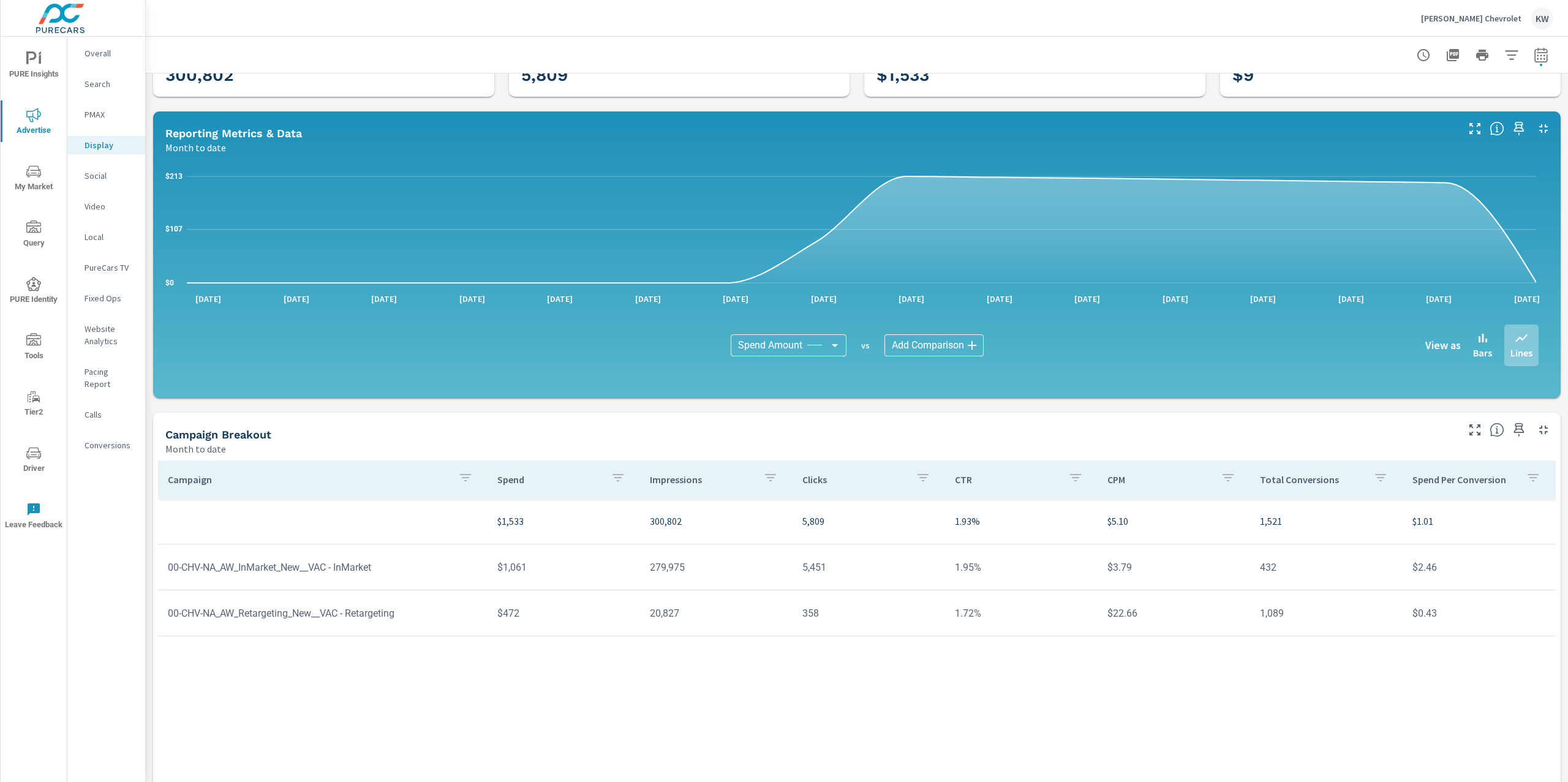
scroll to position [94, 0]
